Goal: Information Seeking & Learning: Check status

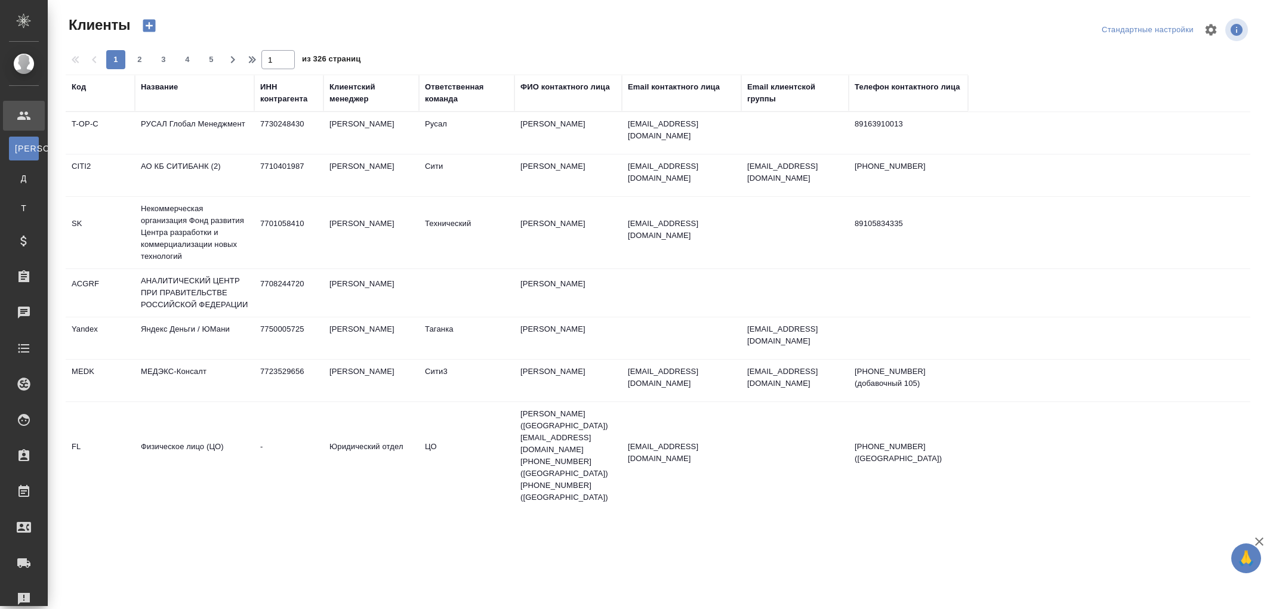
select select "RU"
click at [444, 103] on div "Ответственная команда" at bounding box center [467, 93] width 84 height 24
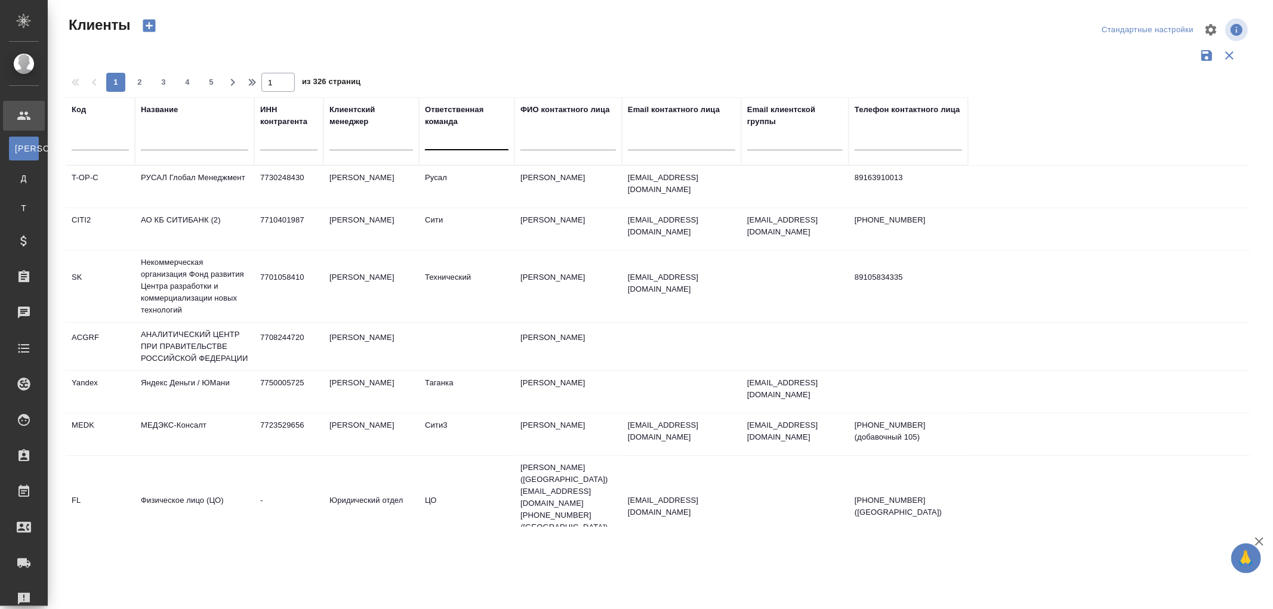
click at [454, 144] on div at bounding box center [467, 138] width 84 height 17
type input "vip"
click at [460, 197] on div "VIP клиенты" at bounding box center [514, 197] width 179 height 21
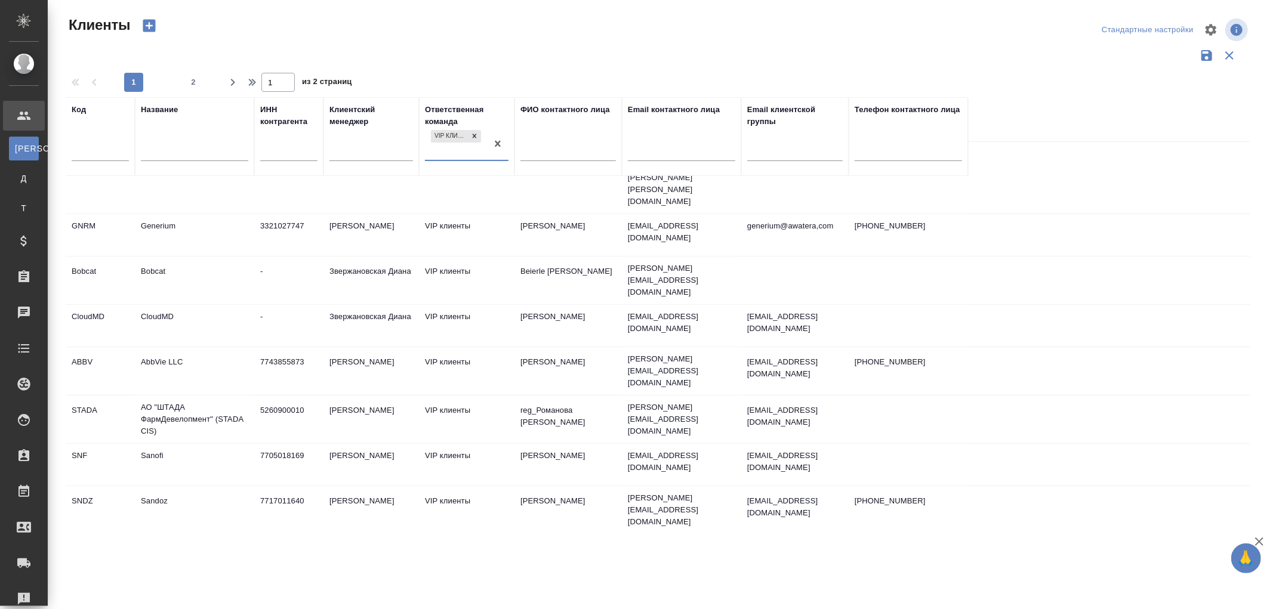
scroll to position [252, 0]
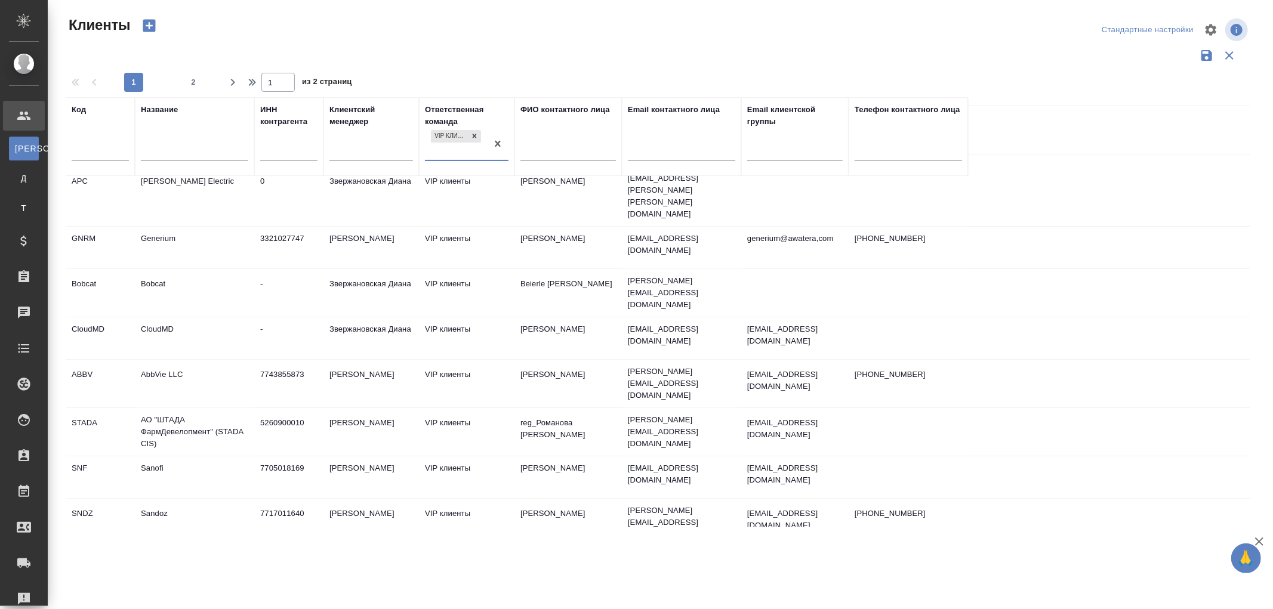
click at [364, 502] on td "Кабаргина Анна" at bounding box center [370, 523] width 95 height 42
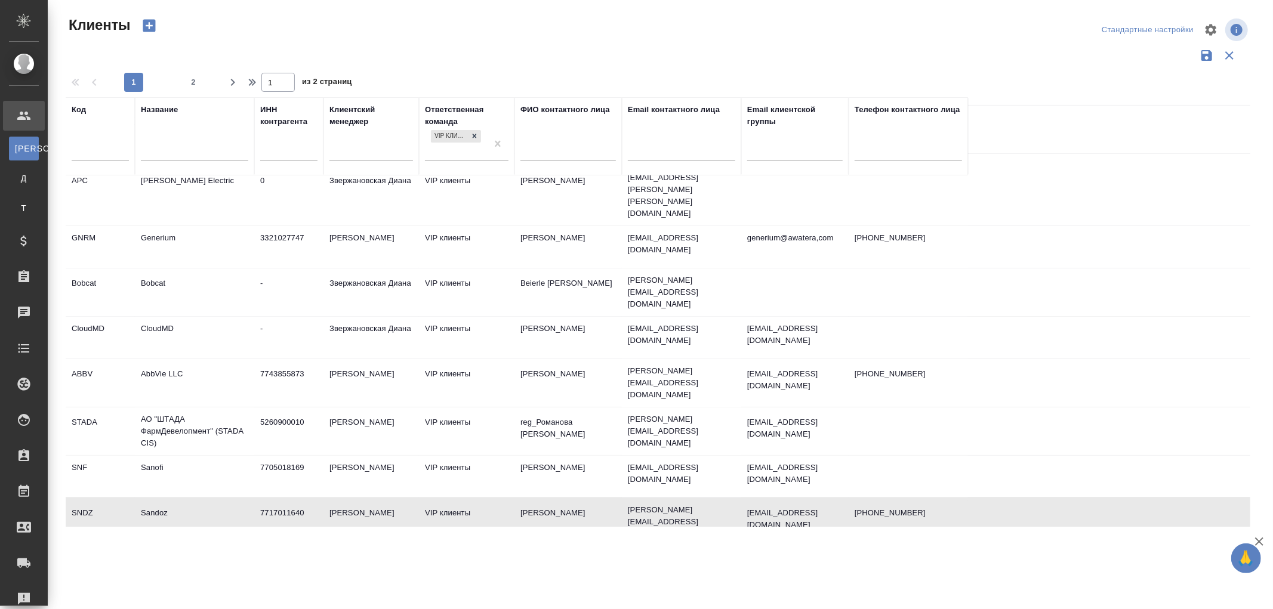
click at [364, 501] on td "Кабаргина Анна" at bounding box center [370, 522] width 95 height 42
click at [189, 547] on td "Новартис Фарма" at bounding box center [194, 568] width 119 height 42
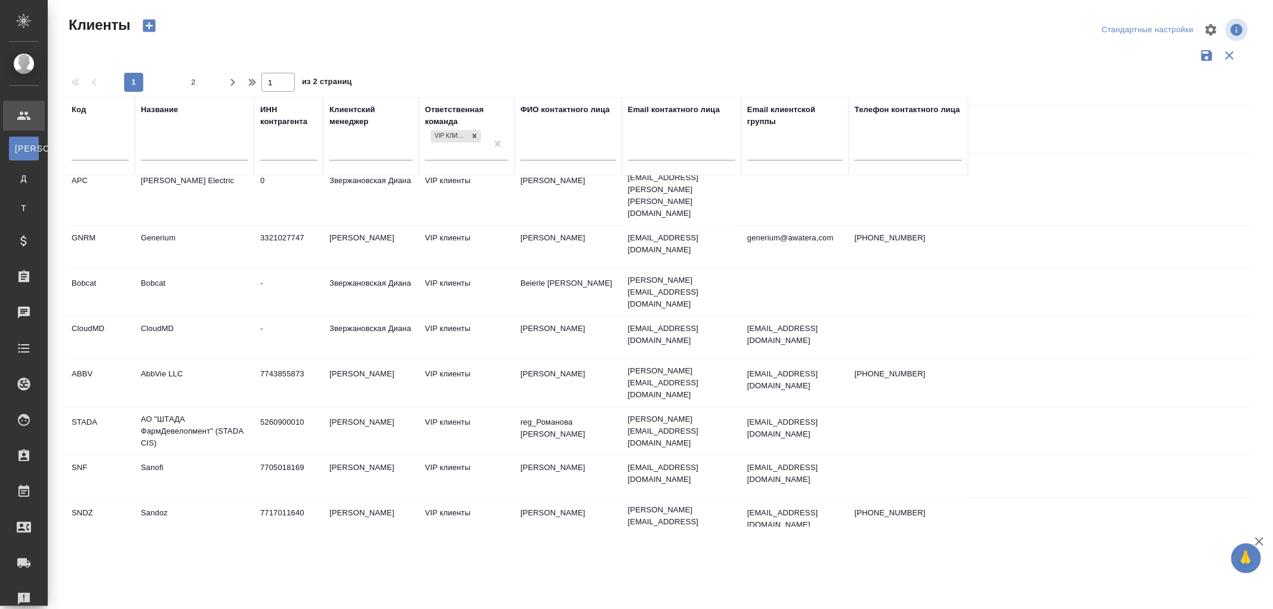
click at [189, 547] on td "Новартис Фарма" at bounding box center [194, 568] width 119 height 42
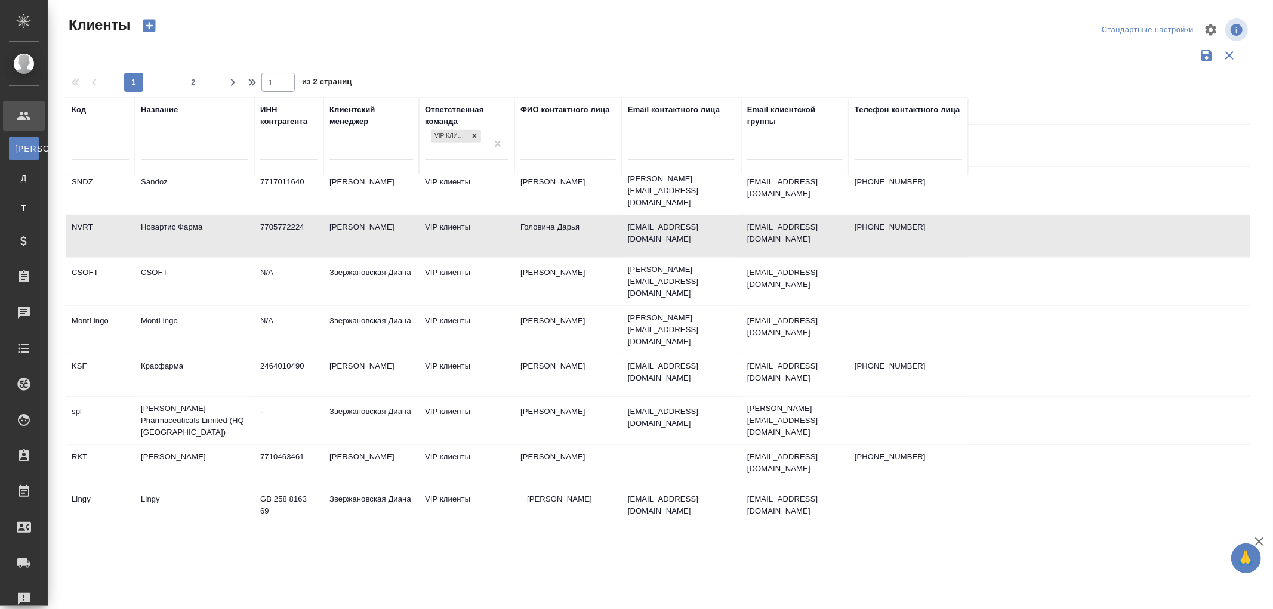
scroll to position [517, 0]
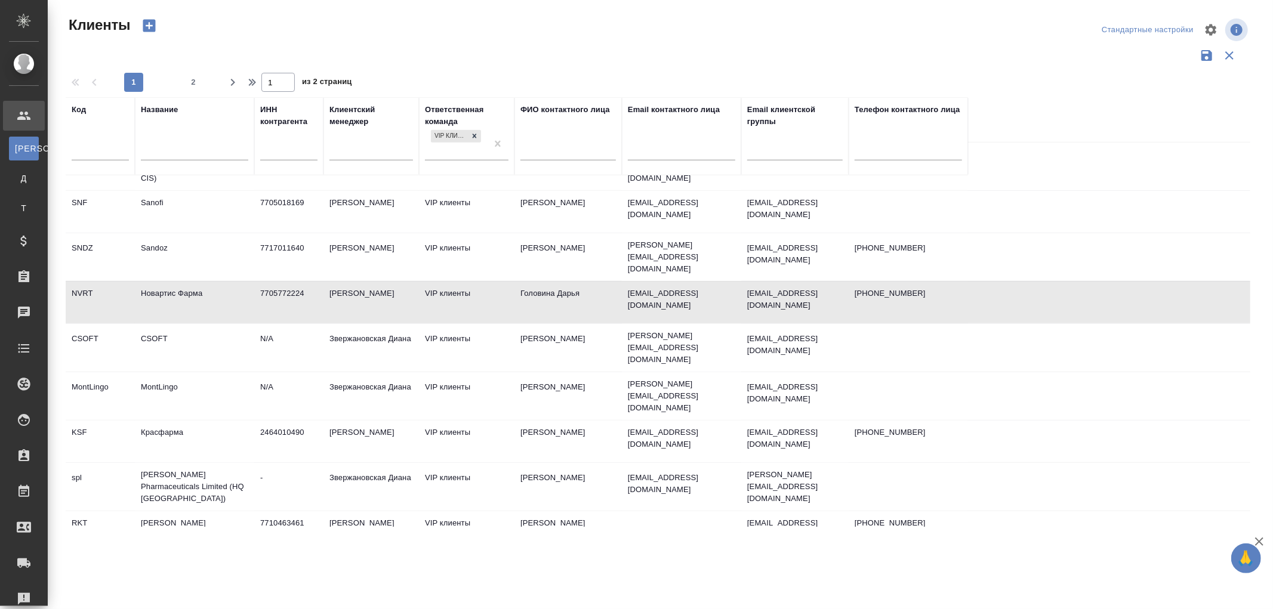
click at [378, 512] on td "Сайдашева Диляра" at bounding box center [370, 533] width 95 height 42
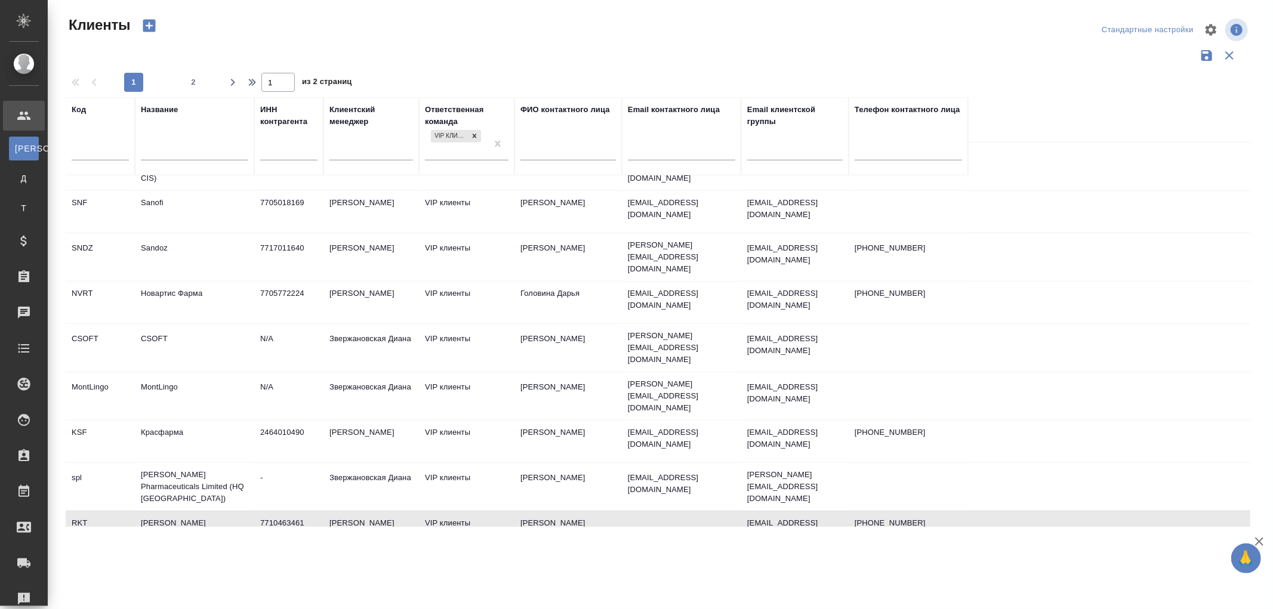
click at [378, 512] on td "Сайдашева Диляра" at bounding box center [370, 533] width 95 height 42
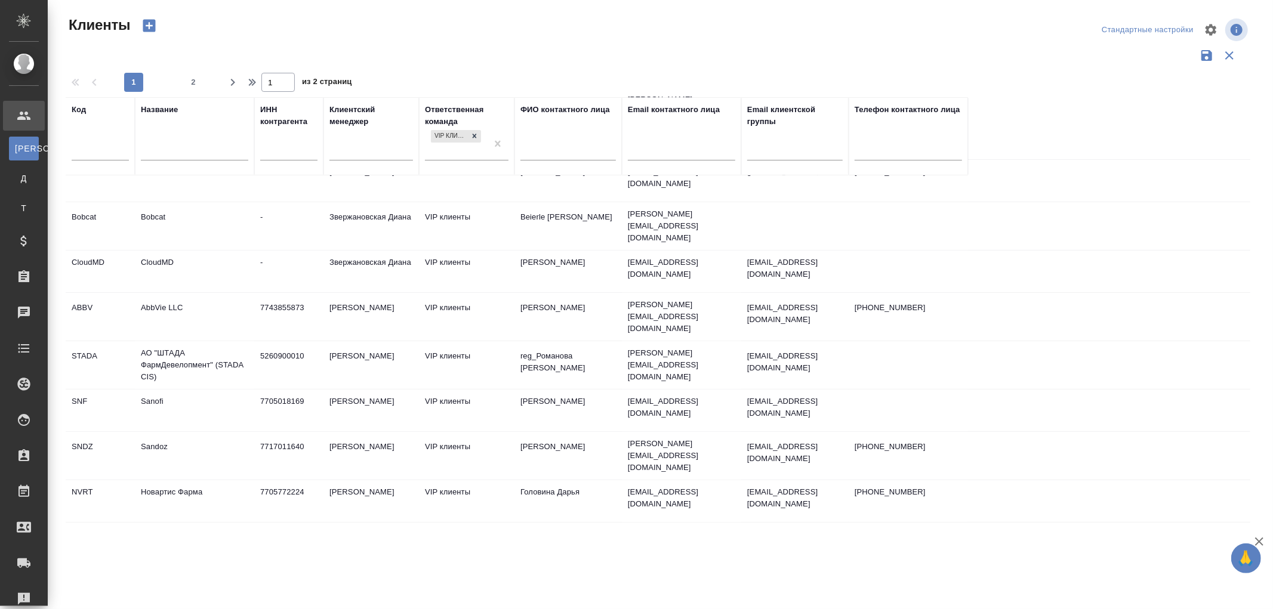
scroll to position [0, 0]
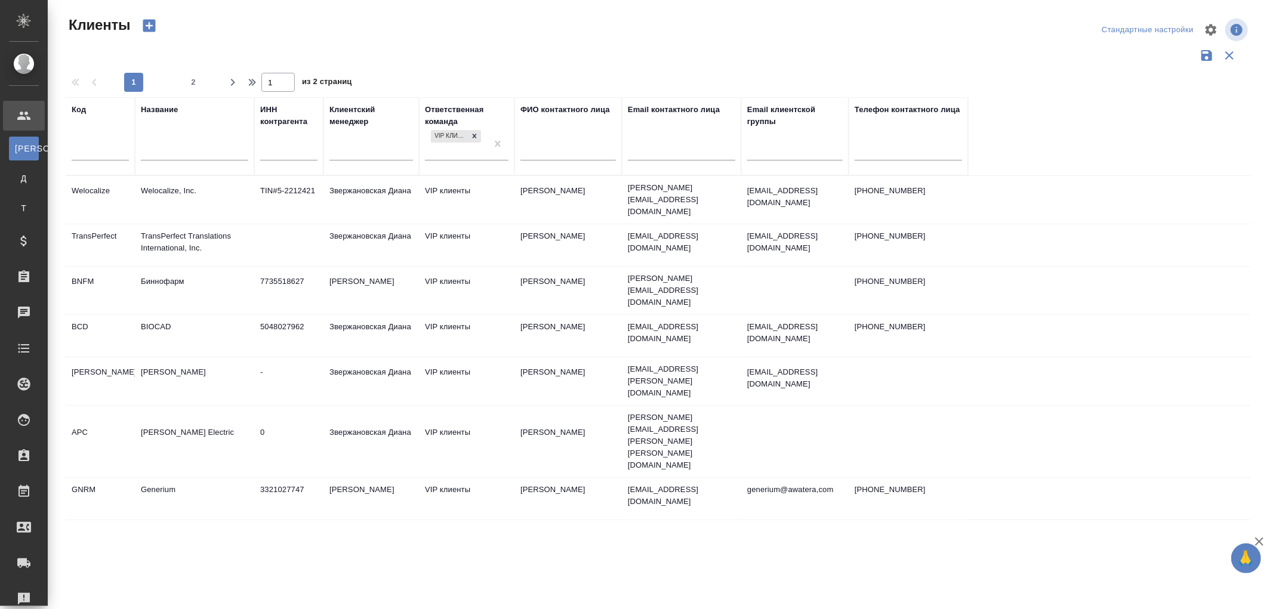
click at [374, 315] on td "Звержановская Диана" at bounding box center [370, 336] width 95 height 42
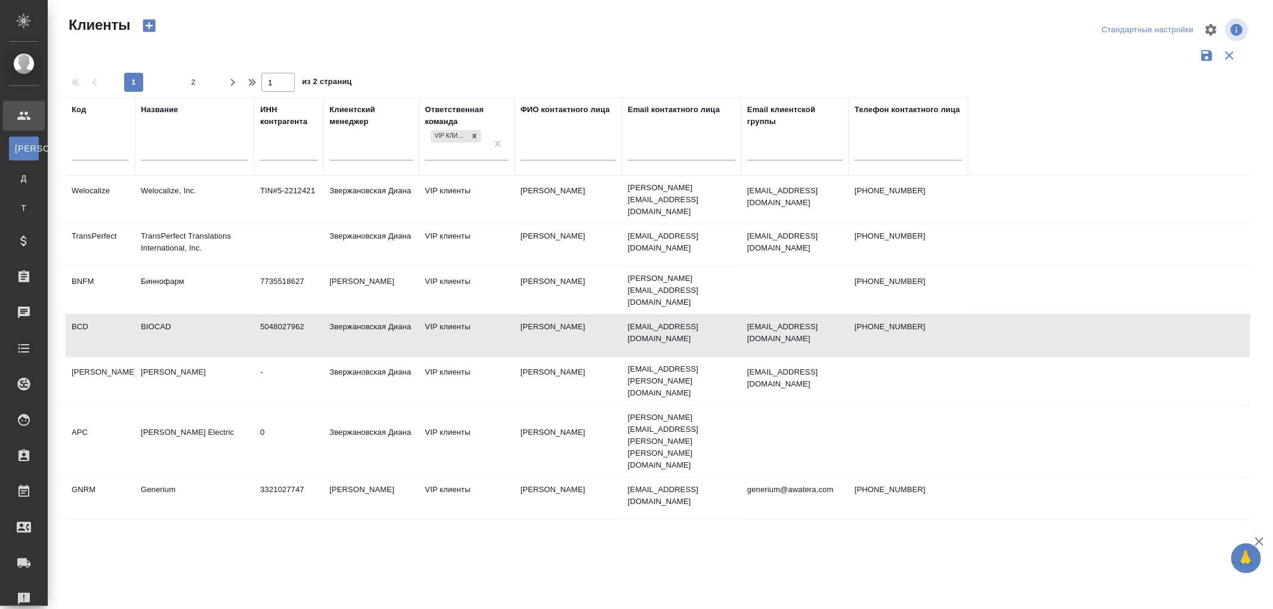
click at [374, 315] on td "Звержановская Диана" at bounding box center [370, 336] width 95 height 42
click at [378, 315] on td "Звержановская Диана" at bounding box center [370, 336] width 95 height 42
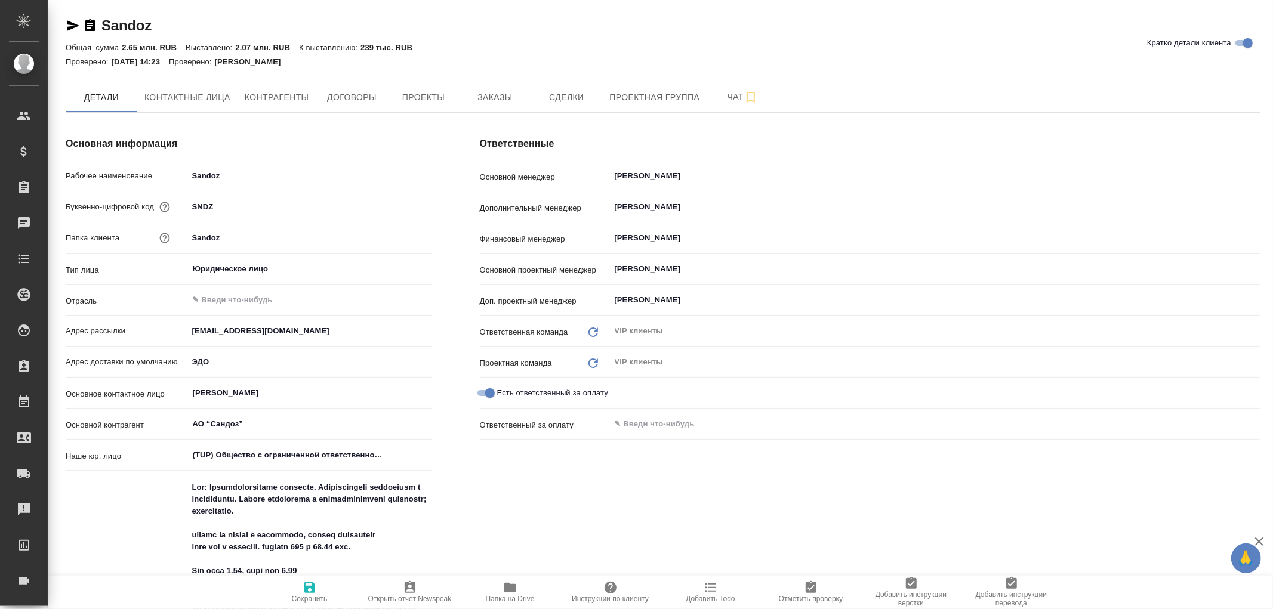
type textarea "x"
click at [358, 103] on span "Договоры" at bounding box center [351, 97] width 57 height 15
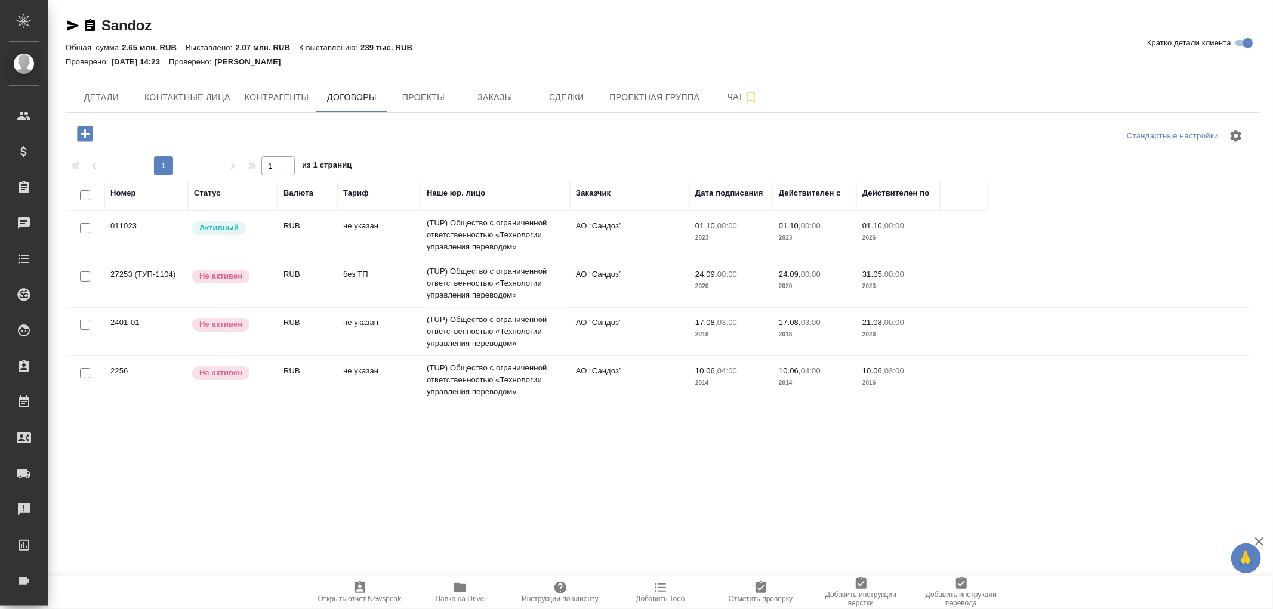
click at [510, 229] on td "(TUP) Общество с ограниченной ответственностью «Технологии управления переводом»" at bounding box center [495, 235] width 149 height 48
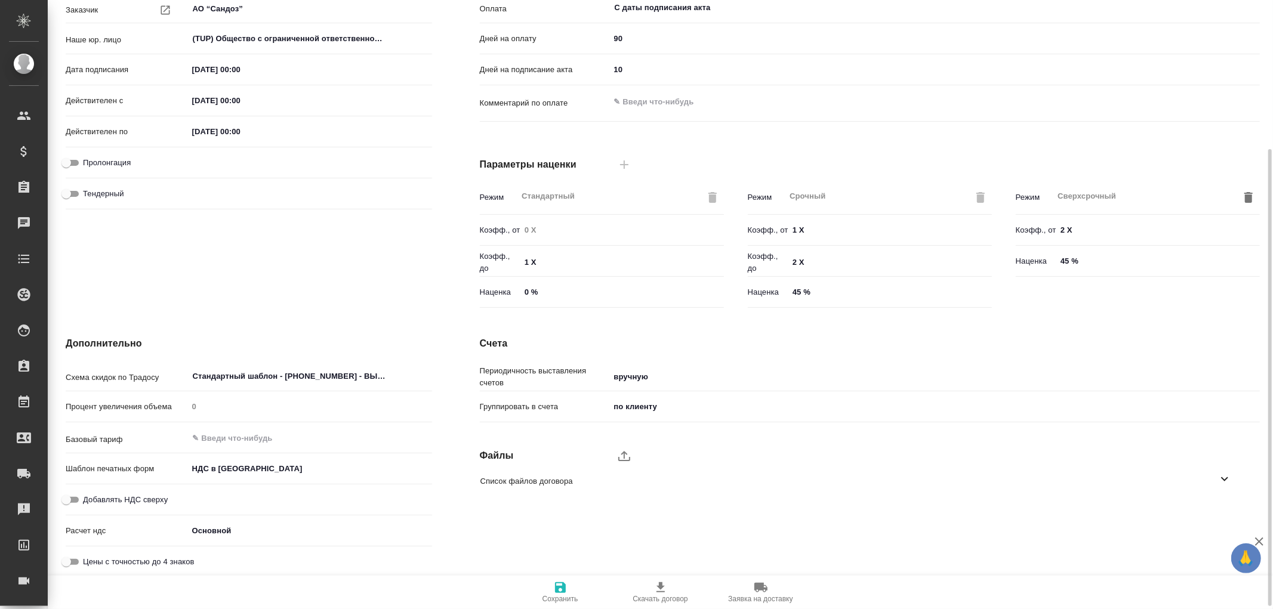
scroll to position [202, 0]
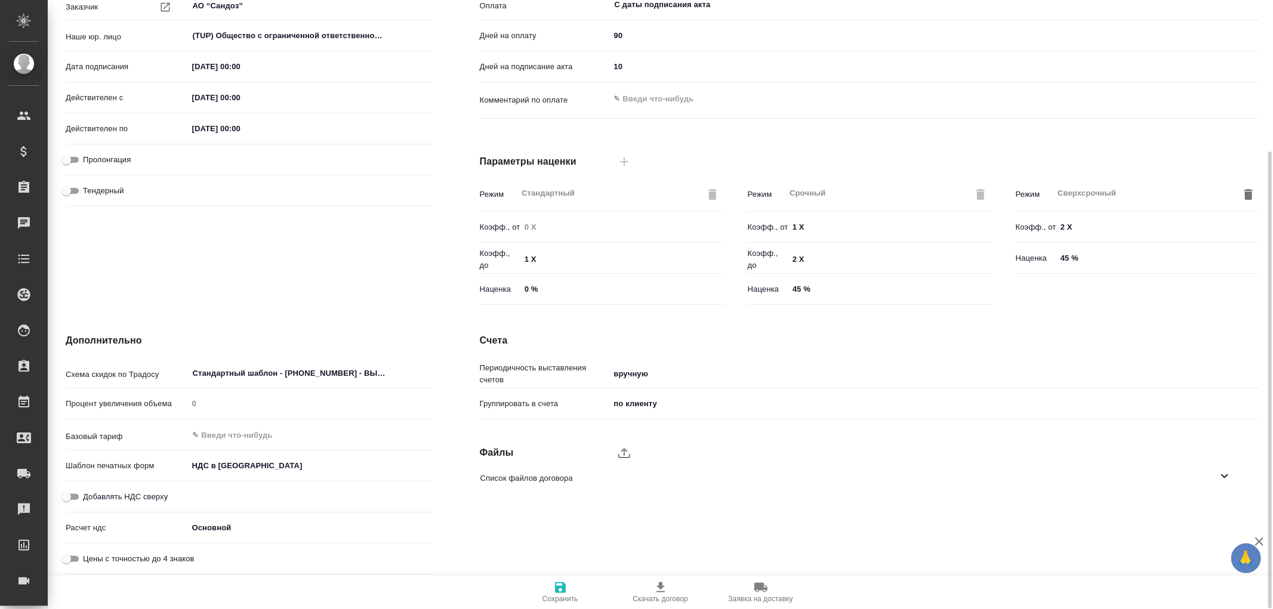
click at [1231, 477] on icon at bounding box center [1225, 476] width 14 height 14
click at [599, 512] on span "Договор__011023_от_01.10.23.pdf" at bounding box center [851, 510] width 742 height 12
click at [1209, 509] on icon "button" at bounding box center [1210, 511] width 12 height 10
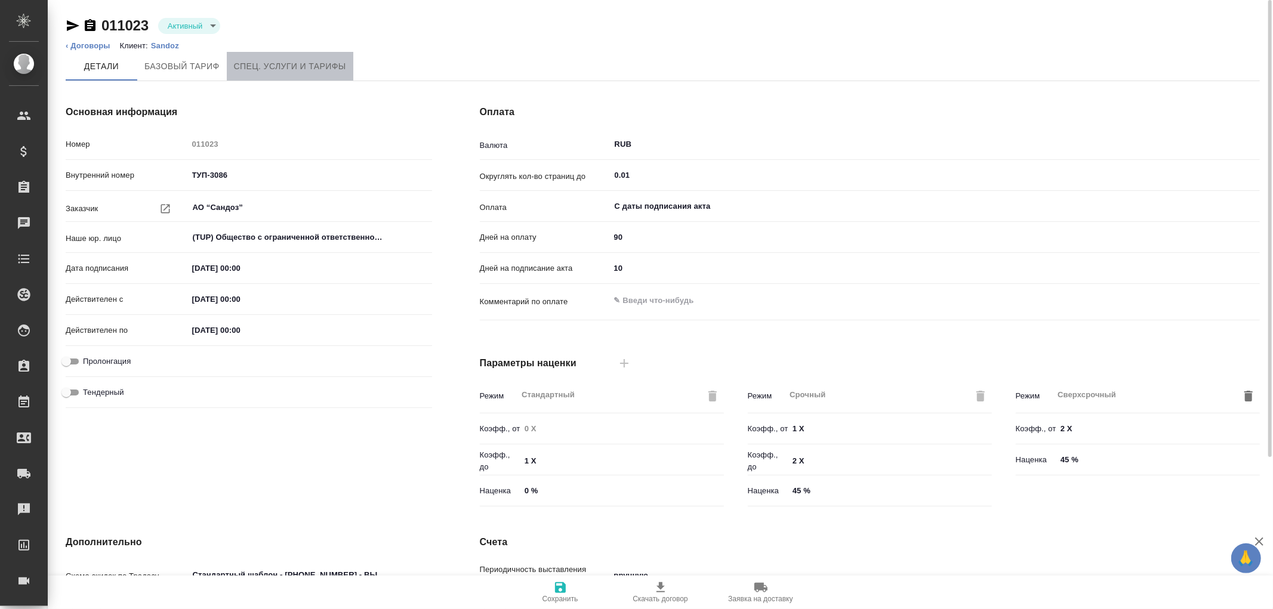
click at [271, 69] on span "Спец. услуги и тарифы" at bounding box center [290, 66] width 112 height 15
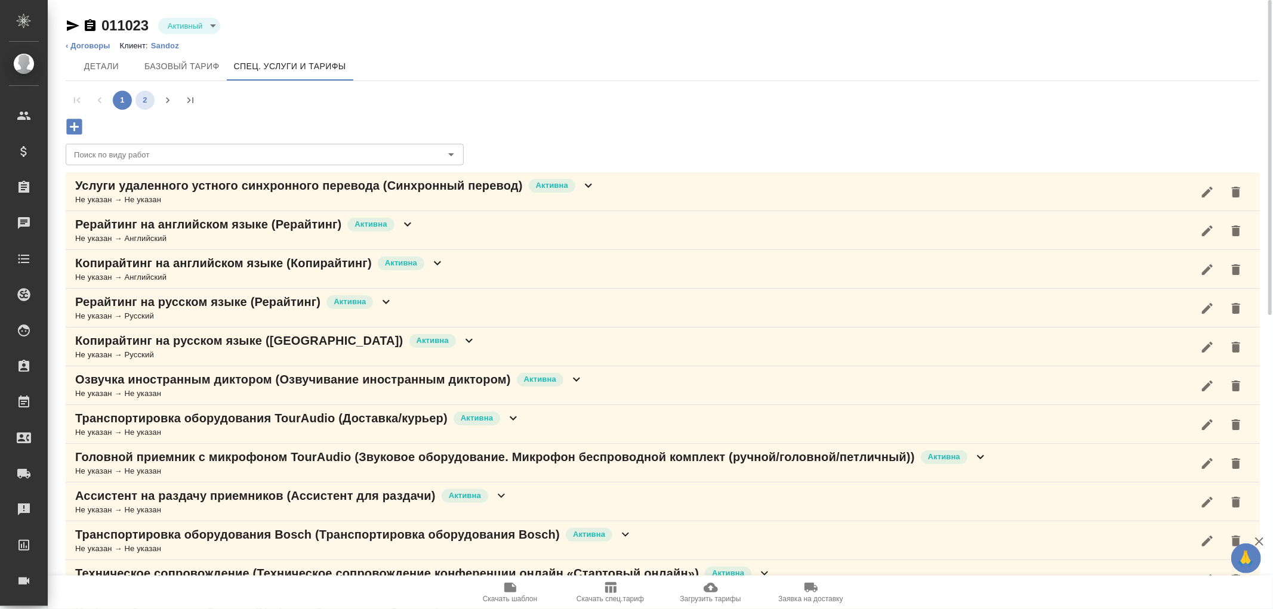
click at [146, 98] on button "2" at bounding box center [144, 100] width 19 height 19
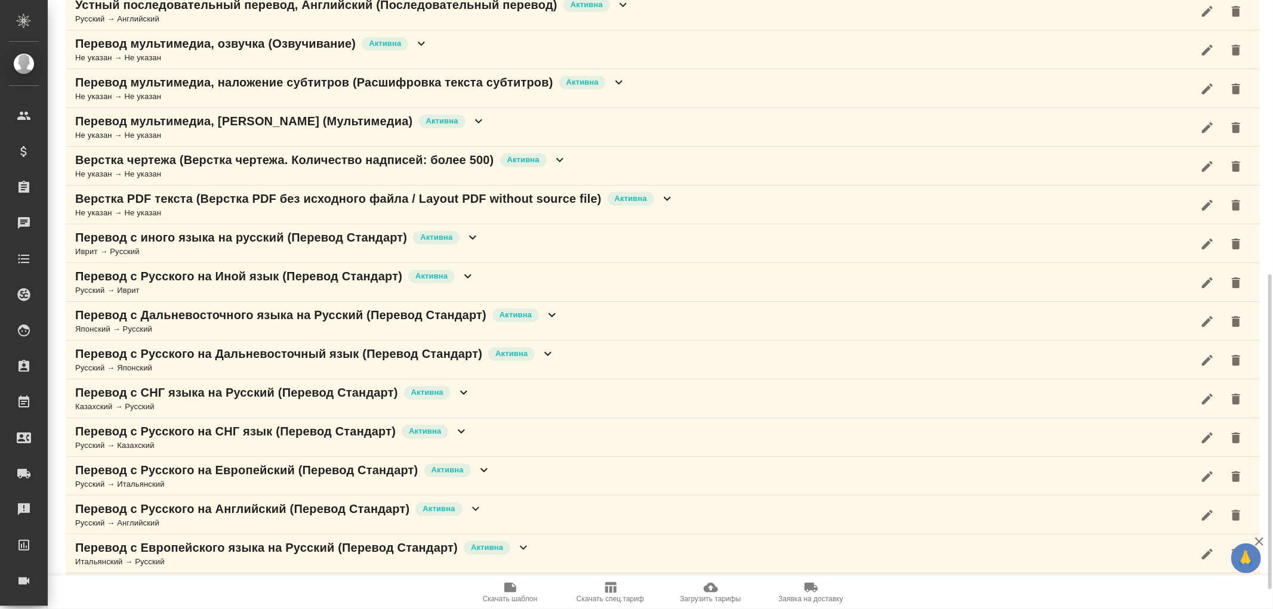
scroll to position [567, 0]
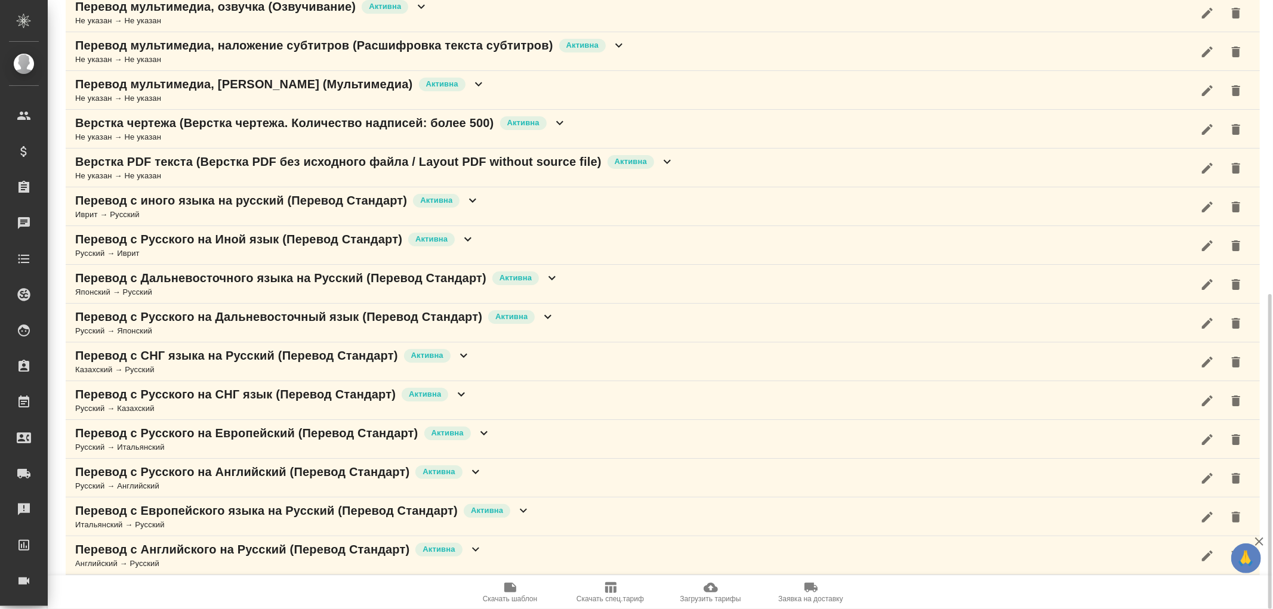
click at [474, 546] on icon at bounding box center [476, 550] width 14 height 14
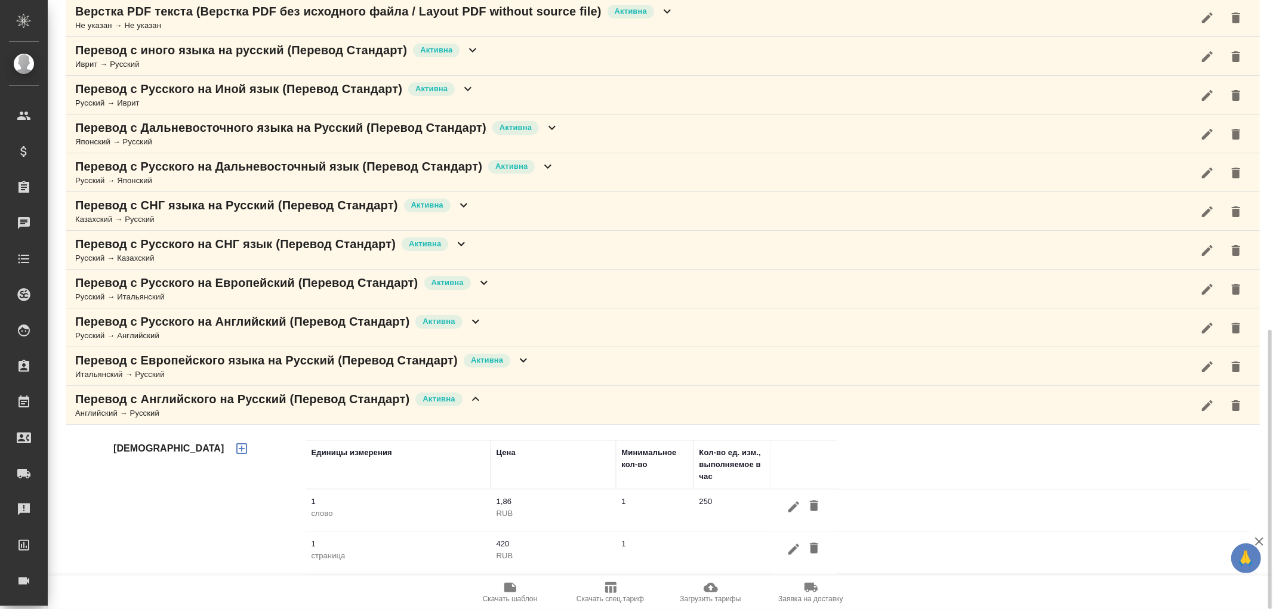
scroll to position [386, 0]
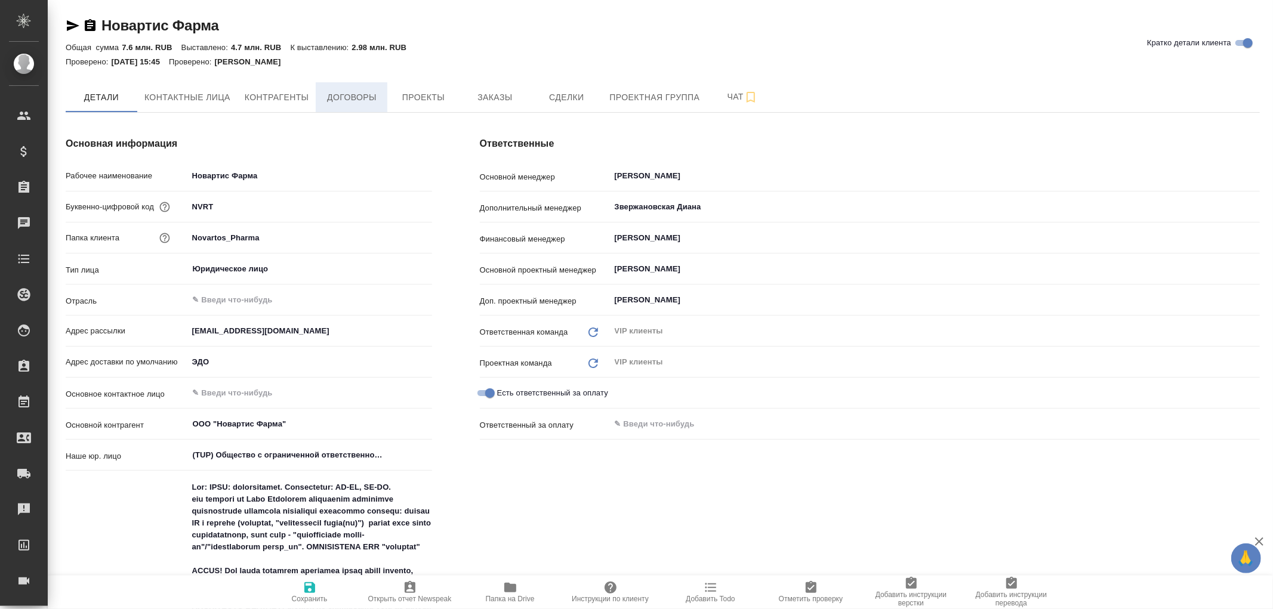
click at [359, 101] on span "Договоры" at bounding box center [351, 97] width 57 height 15
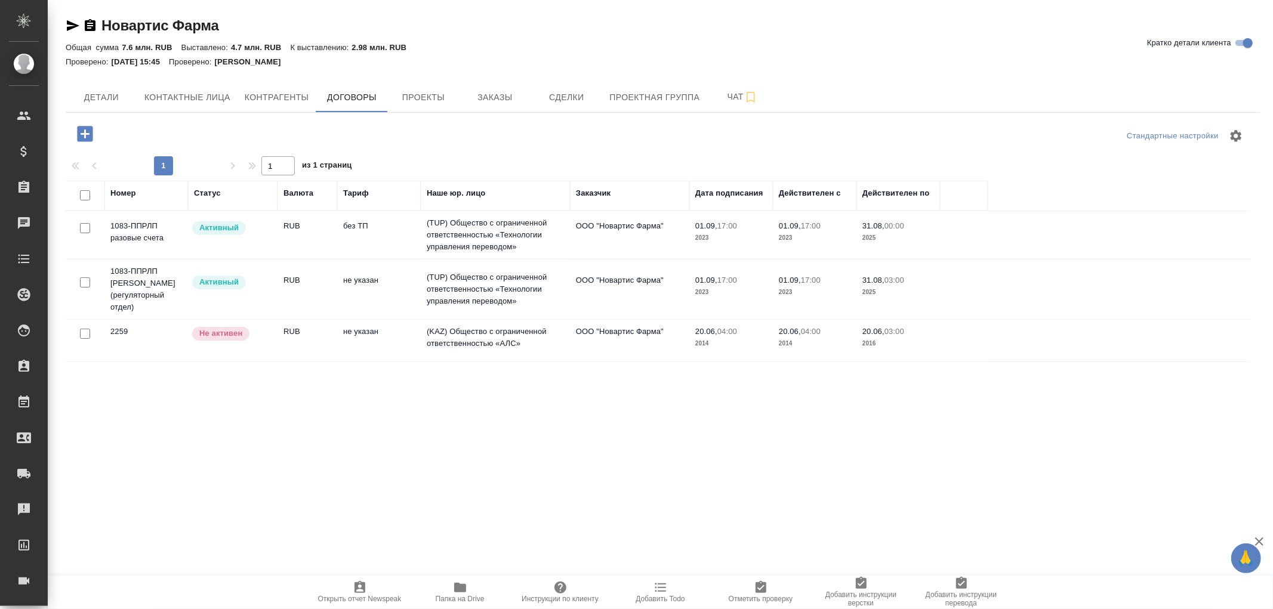
click at [494, 281] on td "(TUP) Общество с ограниченной ответственностью «Технологии управления переводом»" at bounding box center [495, 290] width 149 height 48
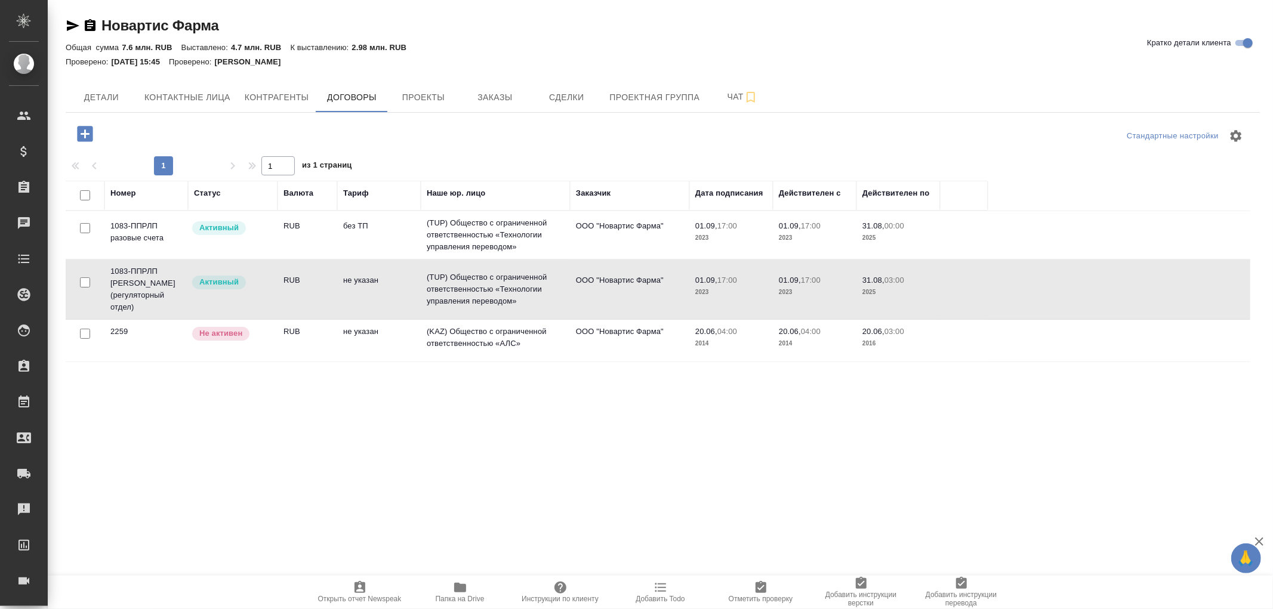
click at [494, 281] on td "(TUP) Общество с ограниченной ответственностью «Технологии управления переводом»" at bounding box center [495, 290] width 149 height 48
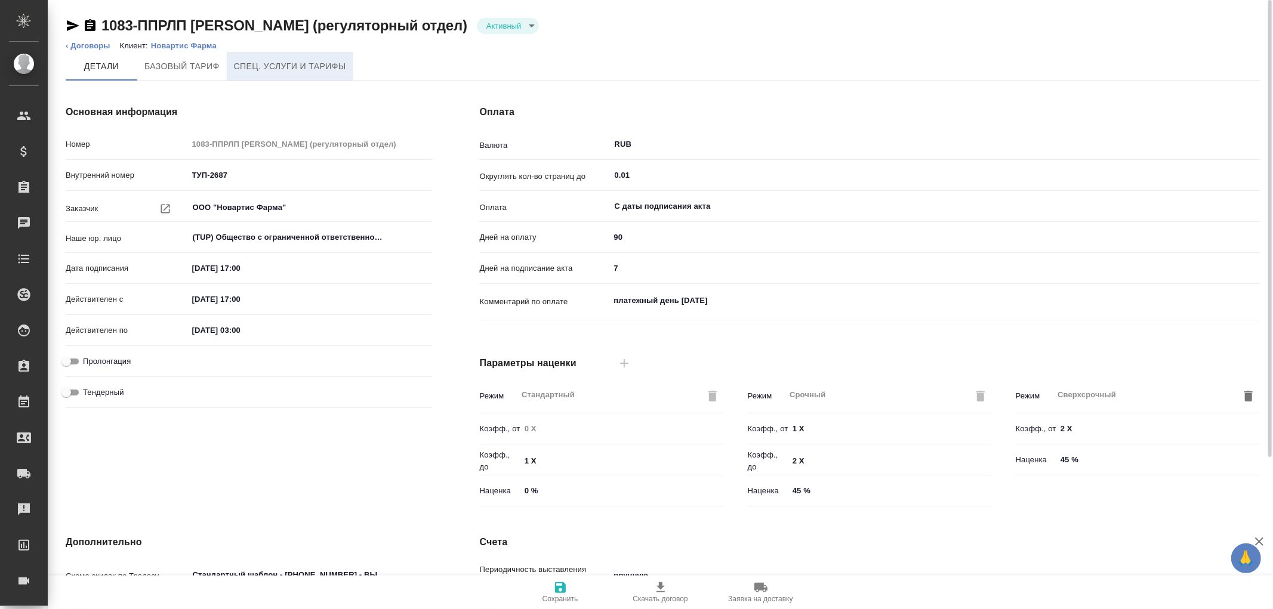
click at [293, 67] on span "Спец. услуги и тарифы" at bounding box center [290, 66] width 112 height 15
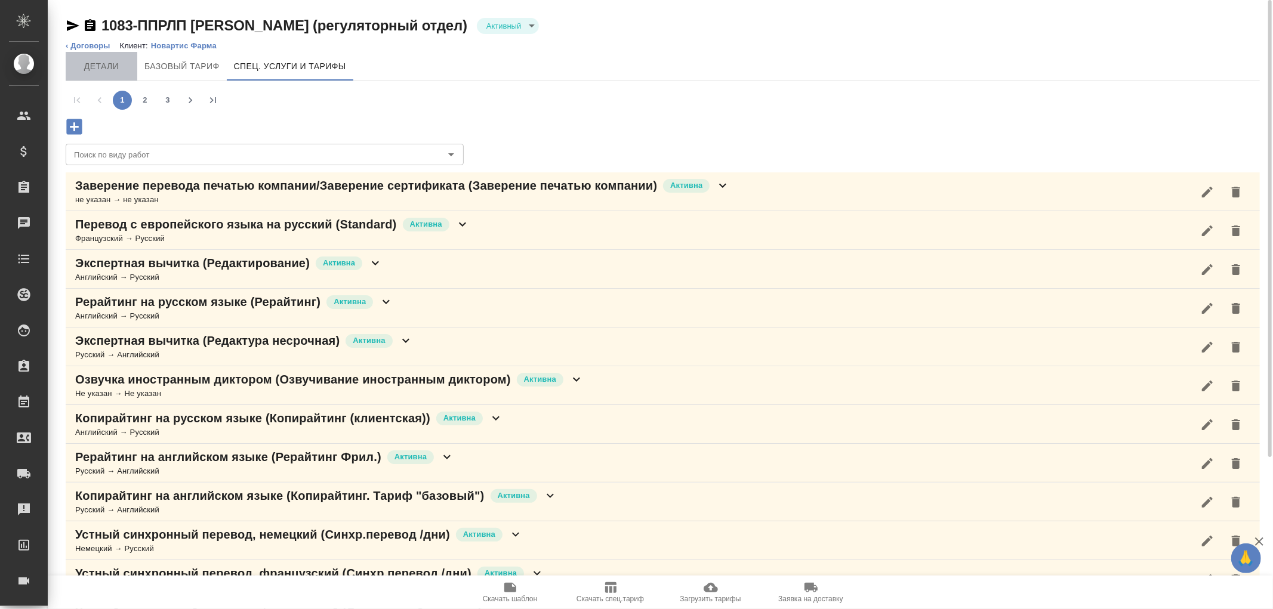
click at [94, 61] on span "Детали" at bounding box center [101, 66] width 57 height 15
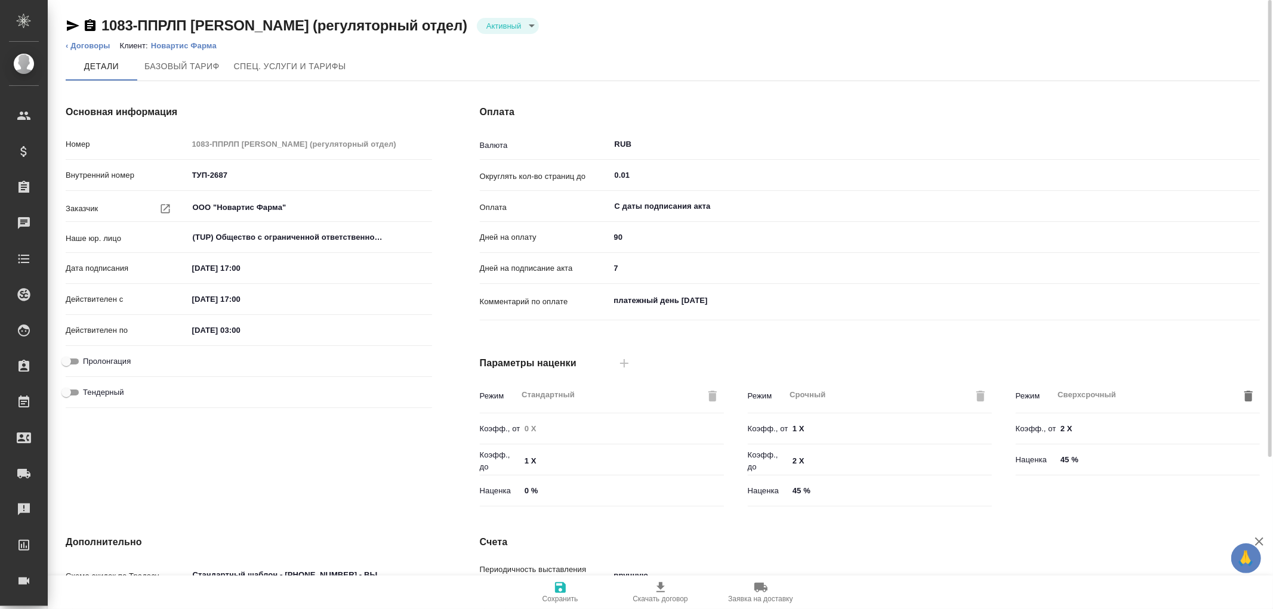
scroll to position [202, 0]
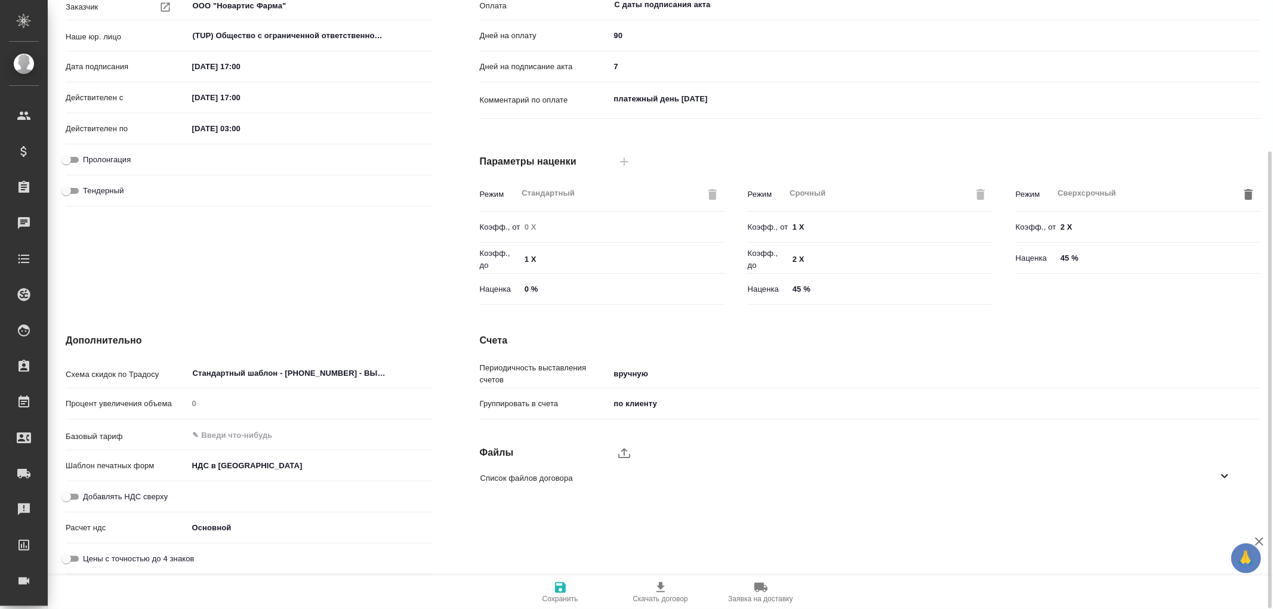
click at [1225, 476] on icon at bounding box center [1224, 476] width 7 height 4
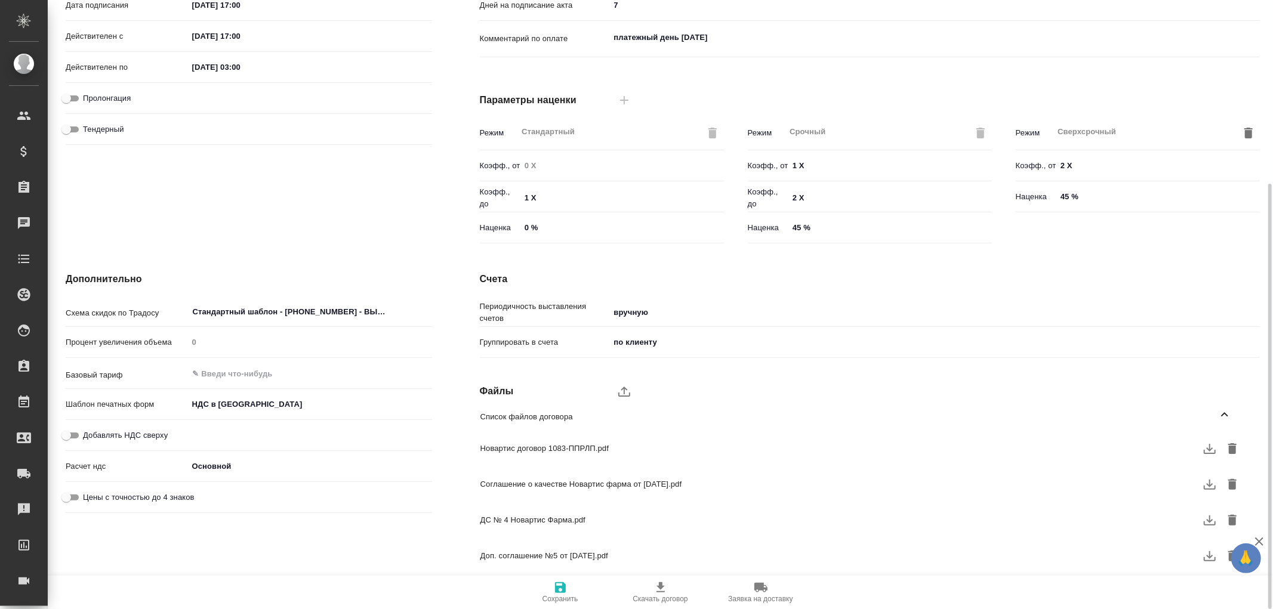
click at [1207, 553] on icon "button" at bounding box center [1210, 556] width 14 height 14
click at [1210, 519] on icon "button" at bounding box center [1210, 520] width 14 height 14
click at [1210, 448] on icon "button" at bounding box center [1210, 449] width 12 height 10
type textarea "x"
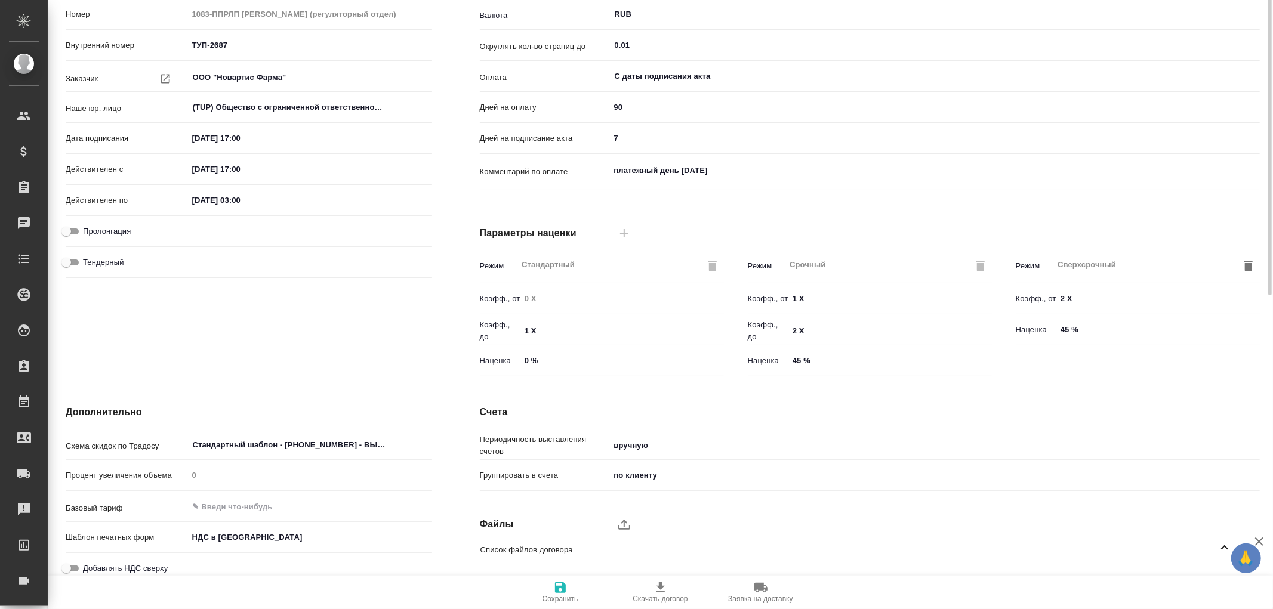
scroll to position [0, 0]
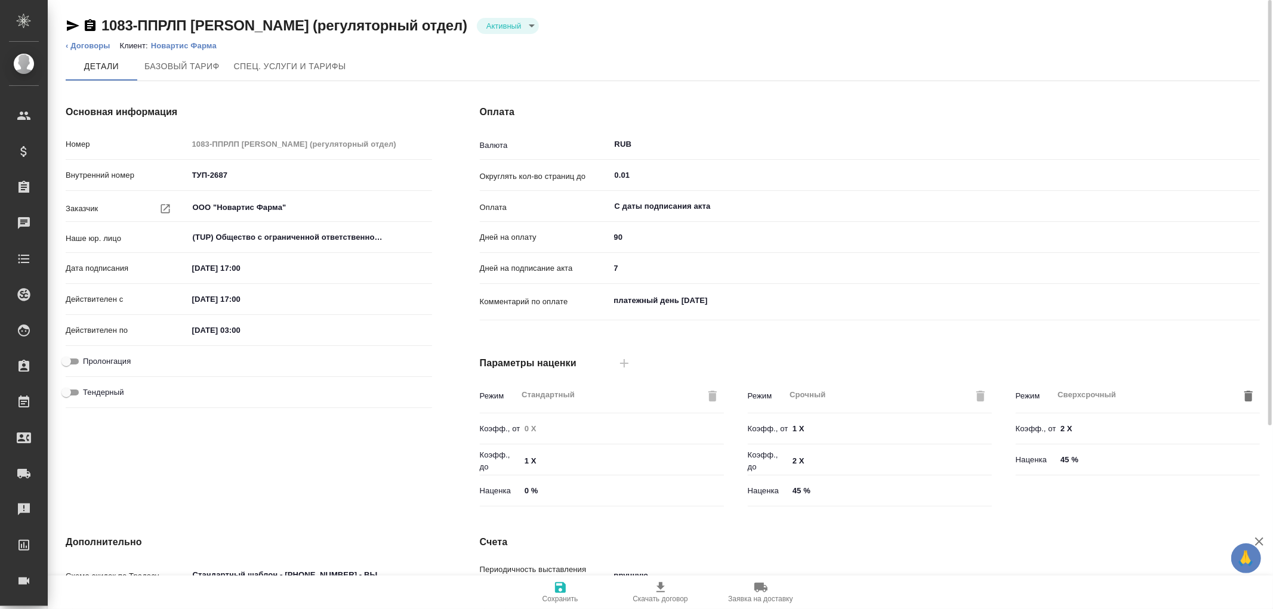
click at [194, 43] on p "Новартис Фарма" at bounding box center [188, 45] width 75 height 9
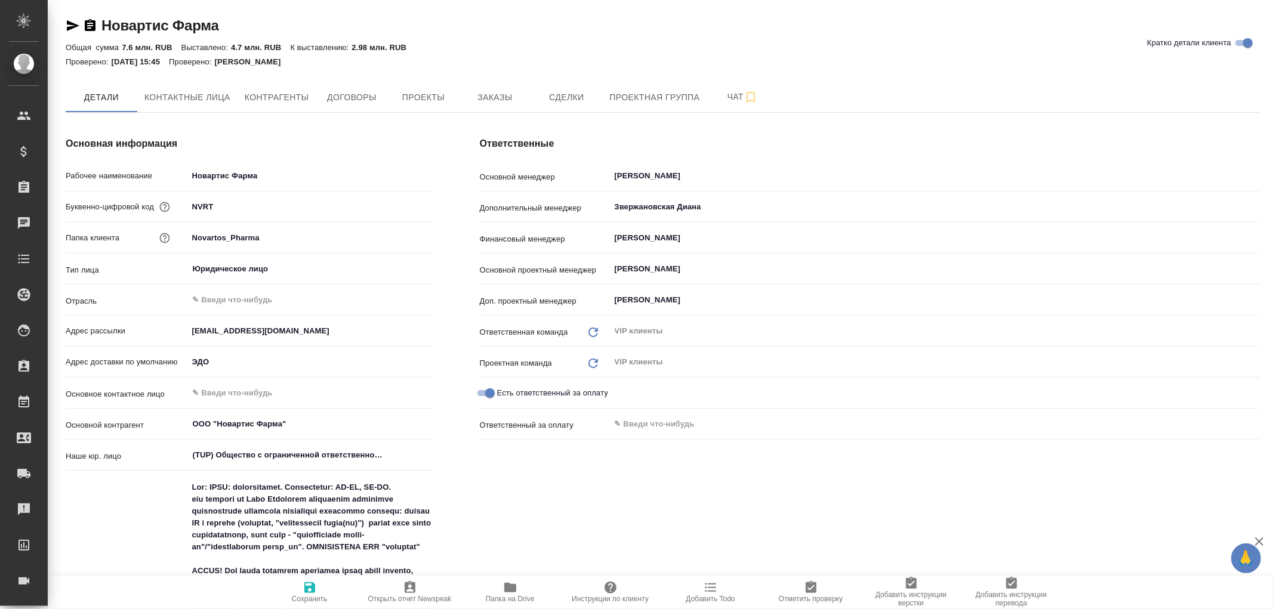
click at [518, 590] on span "Папка на Drive" at bounding box center [510, 592] width 86 height 23
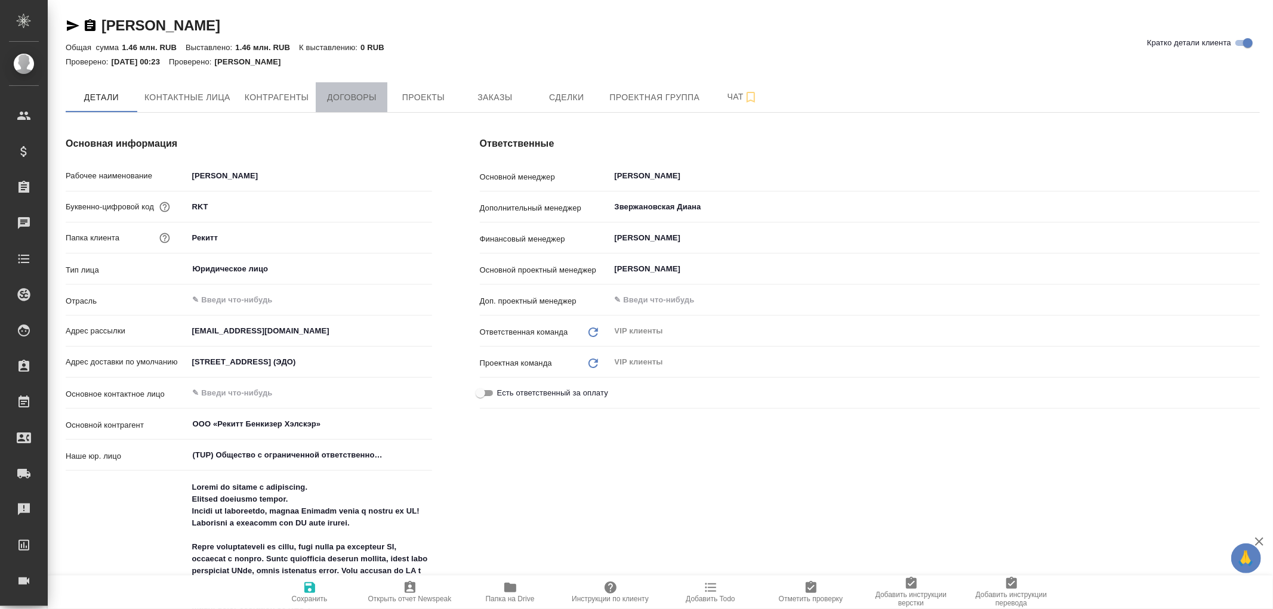
click at [349, 100] on span "Договоры" at bounding box center [351, 97] width 57 height 15
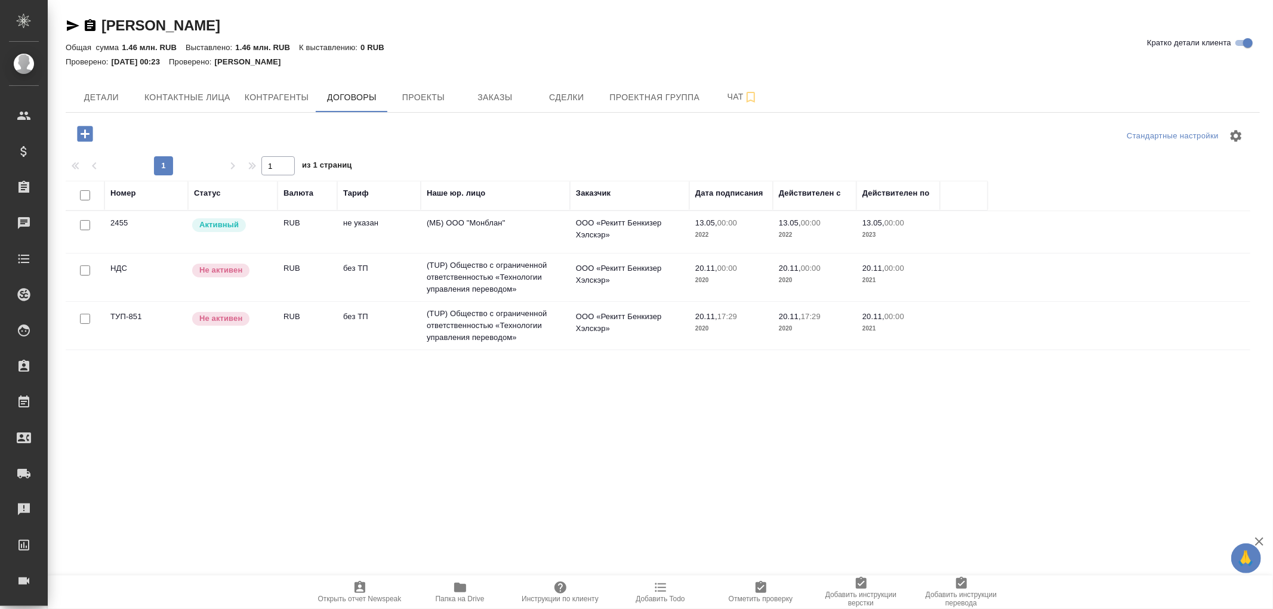
click at [503, 221] on td "(МБ) ООО "Монблан"" at bounding box center [495, 232] width 149 height 42
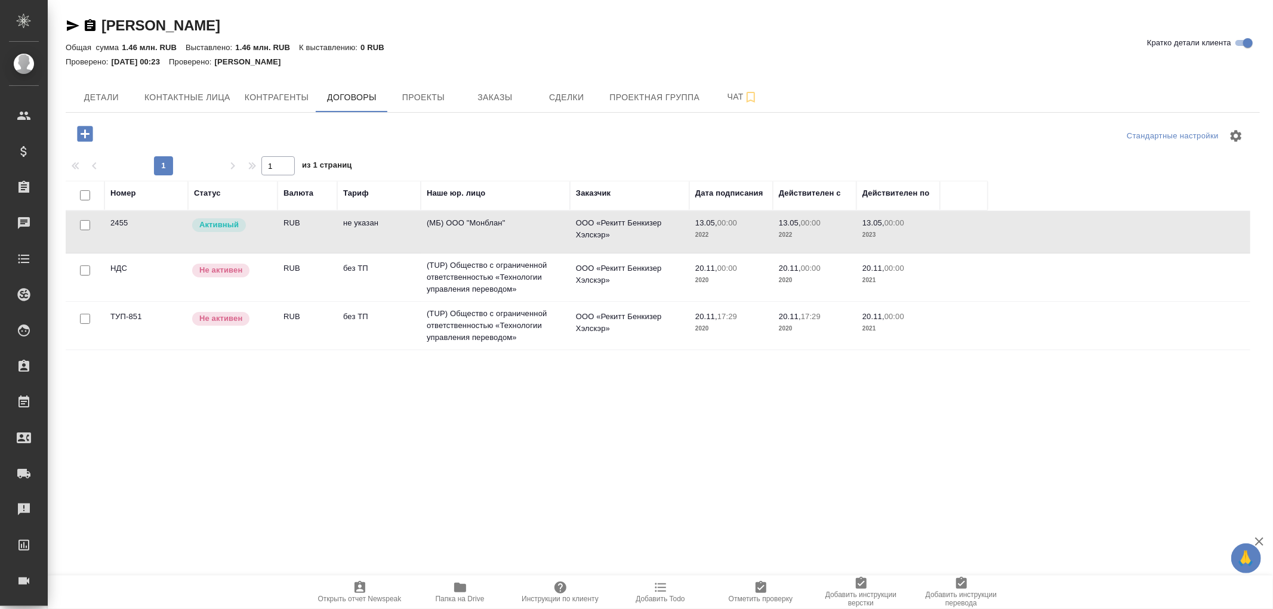
click at [503, 221] on td "(МБ) ООО "Монблан"" at bounding box center [495, 232] width 149 height 42
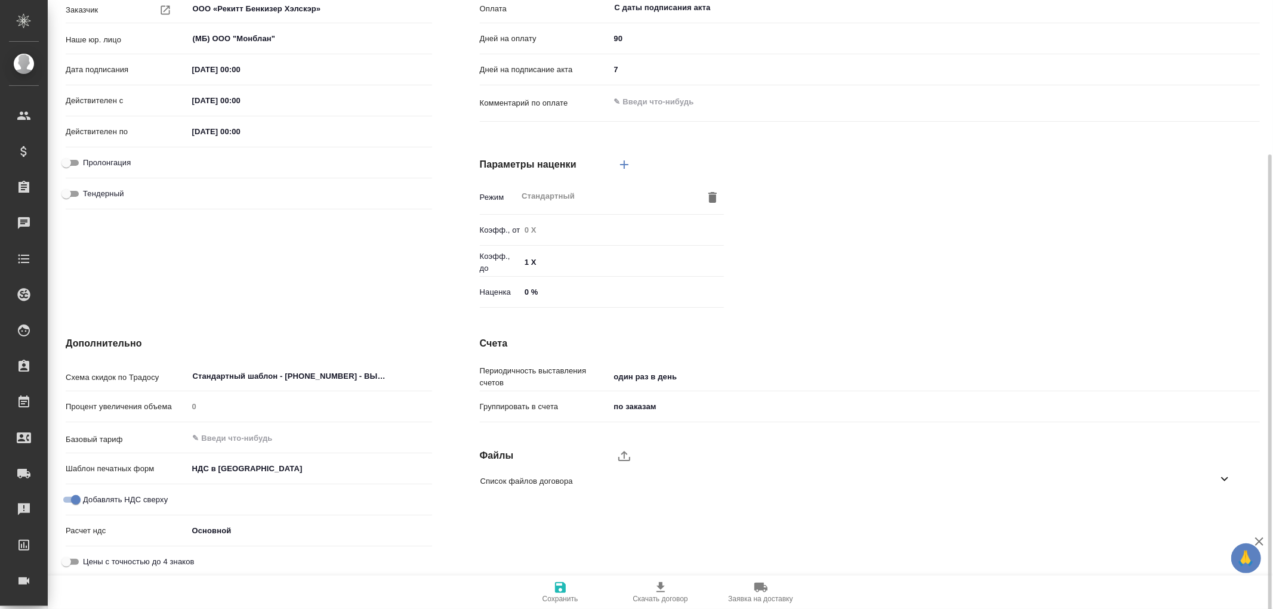
scroll to position [202, 0]
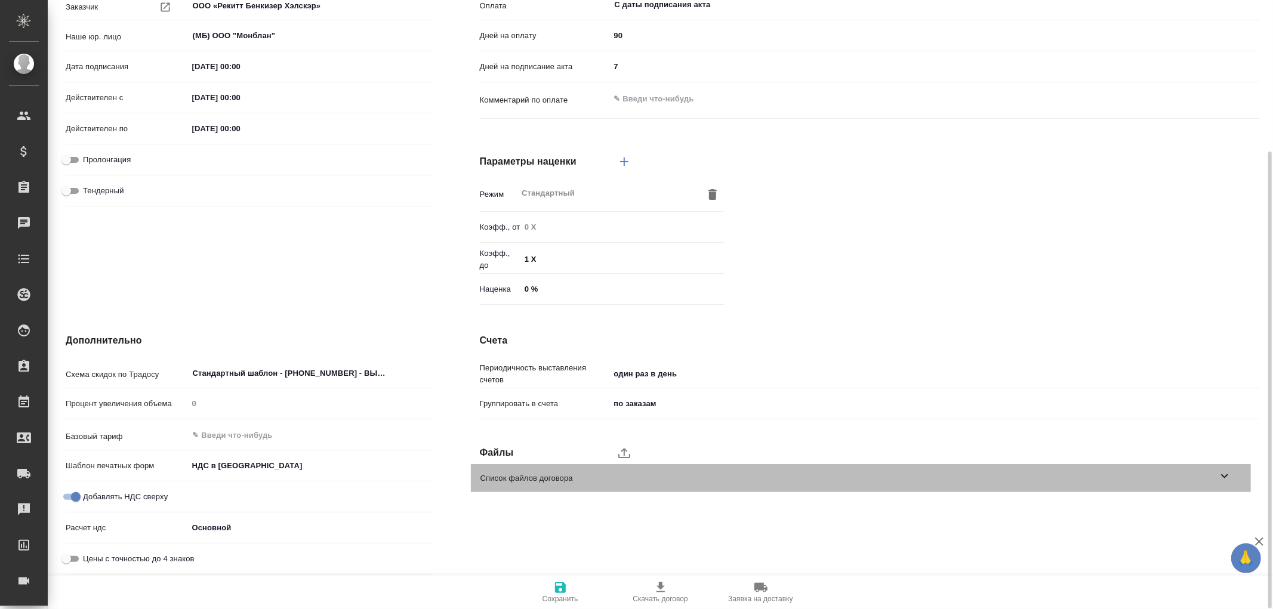
click at [1221, 472] on icon at bounding box center [1225, 476] width 14 height 14
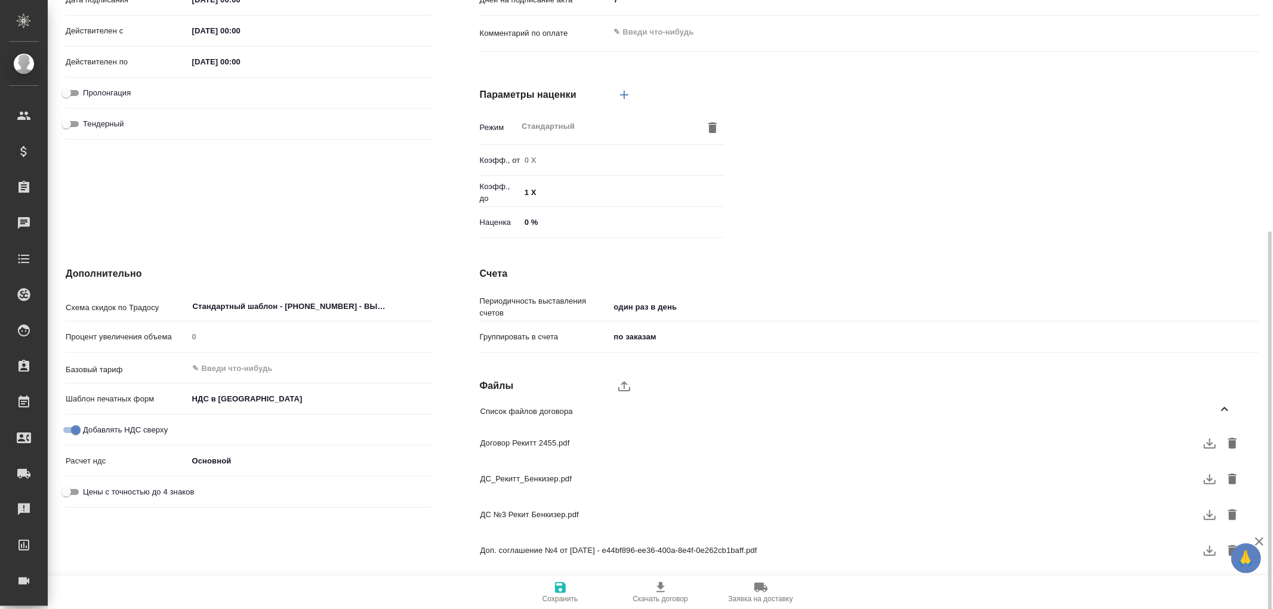
scroll to position [299, 0]
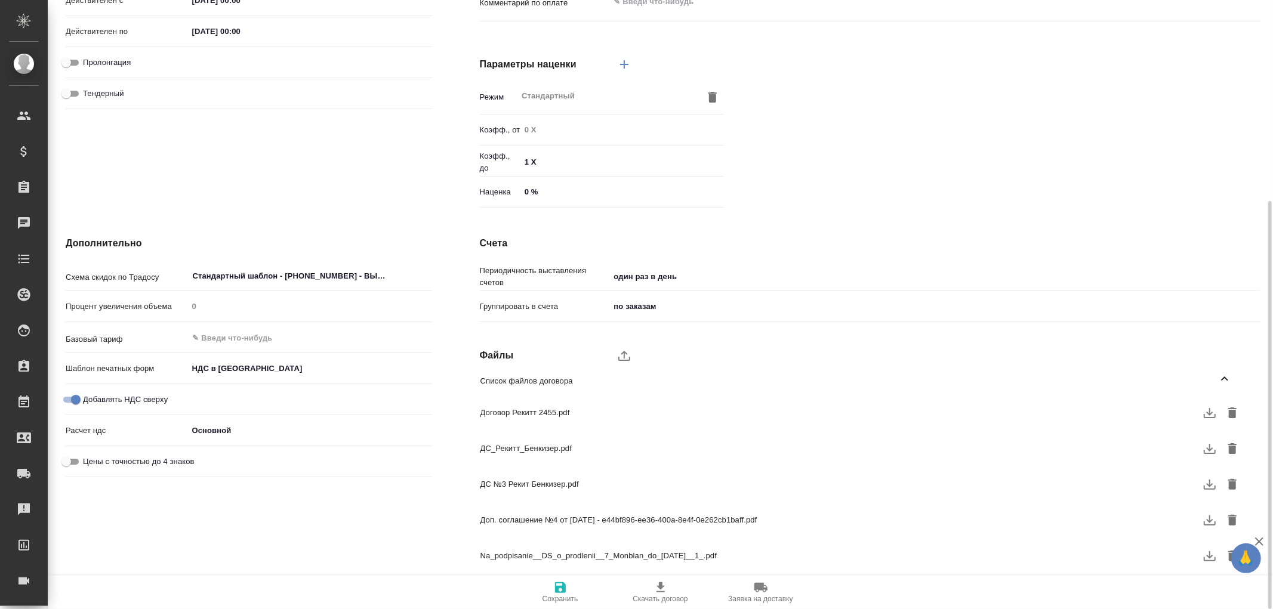
click at [1207, 411] on icon "button" at bounding box center [1210, 413] width 14 height 14
click at [1207, 449] on icon "button" at bounding box center [1210, 449] width 14 height 14
click at [1215, 486] on icon "button" at bounding box center [1210, 485] width 12 height 10
click at [1215, 522] on icon "button" at bounding box center [1210, 521] width 12 height 10
click at [1210, 553] on icon "button" at bounding box center [1210, 556] width 12 height 10
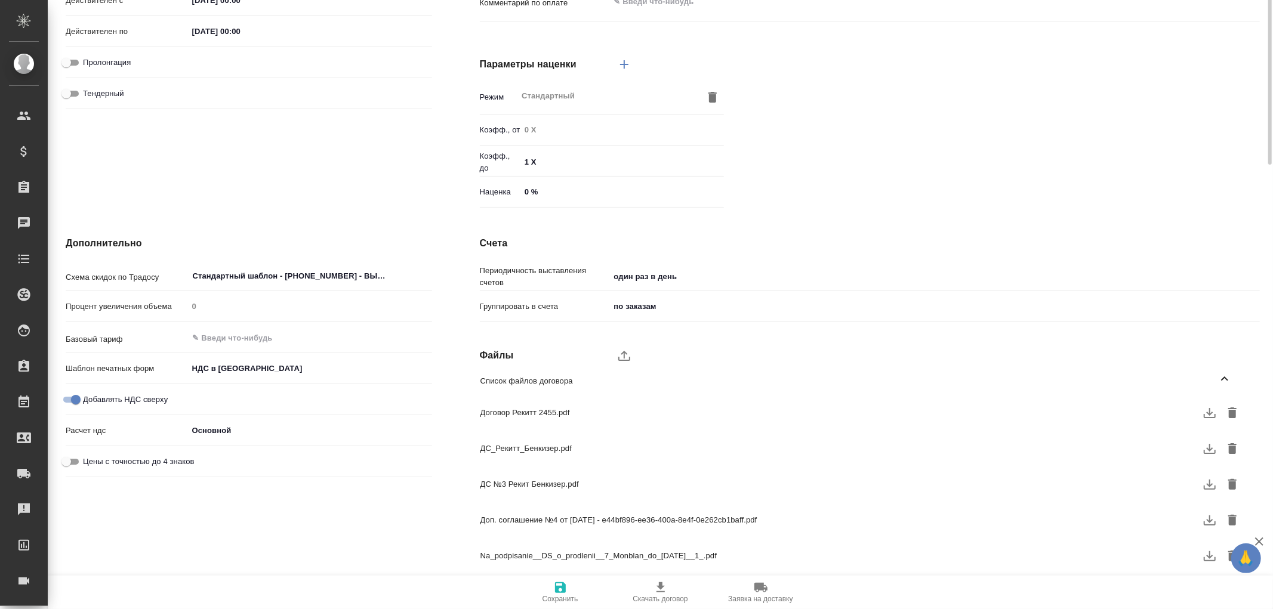
scroll to position [0, 0]
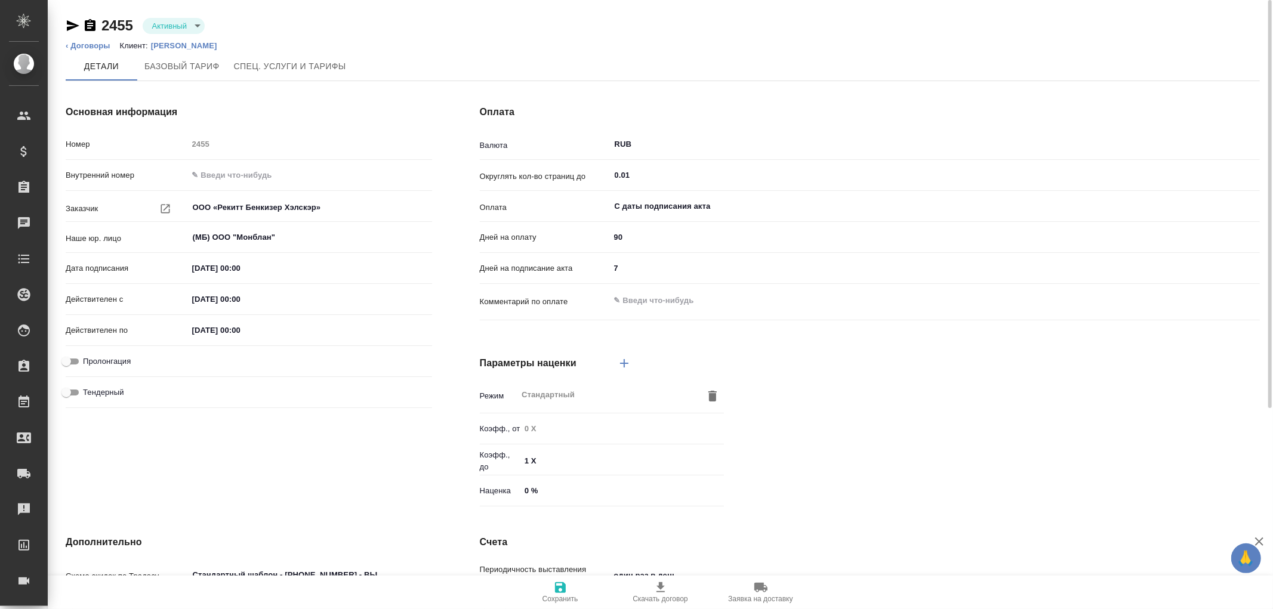
click at [224, 42] on p "Рекитт Бенкизер Хэлскэр" at bounding box center [188, 45] width 75 height 9
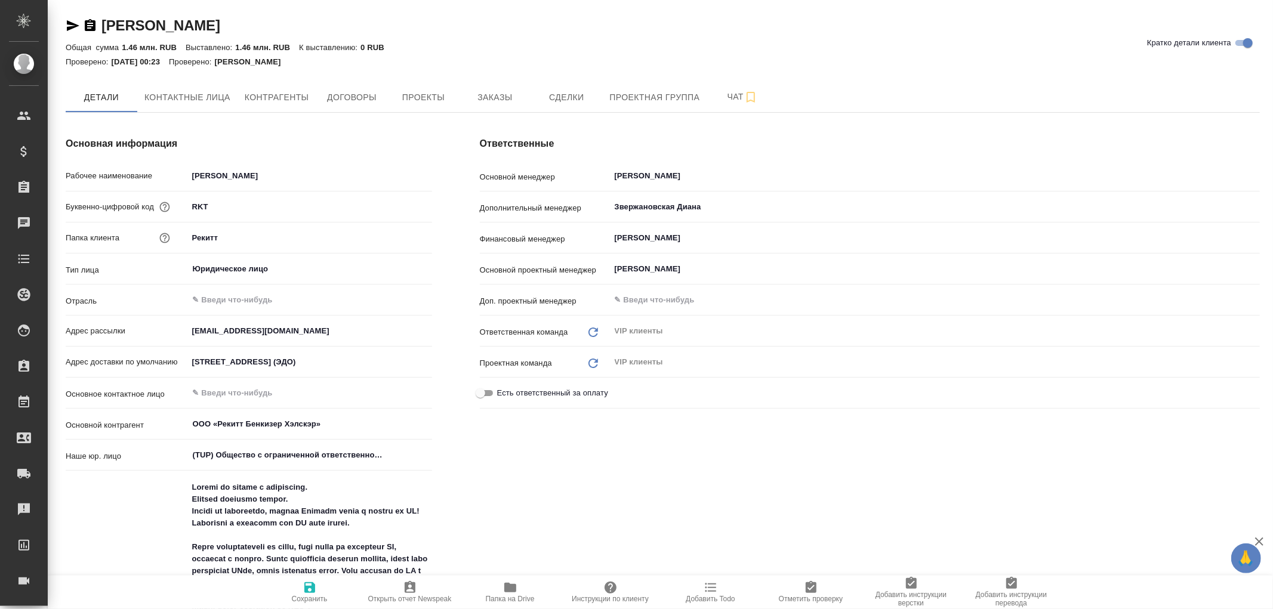
click at [509, 591] on icon "button" at bounding box center [510, 588] width 12 height 10
click at [510, 588] on icon "button" at bounding box center [510, 588] width 12 height 10
click at [357, 100] on span "Договоры" at bounding box center [351, 97] width 57 height 15
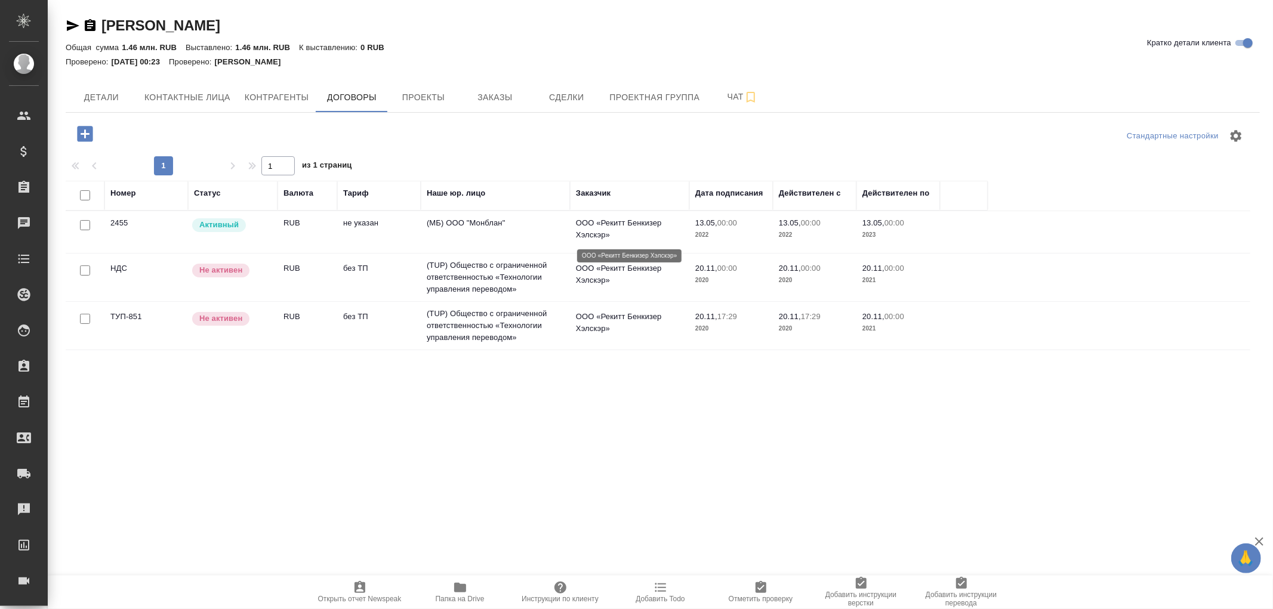
click at [605, 224] on p "ООО «Рекитт Бенкизер Хэлскэр»" at bounding box center [629, 229] width 107 height 24
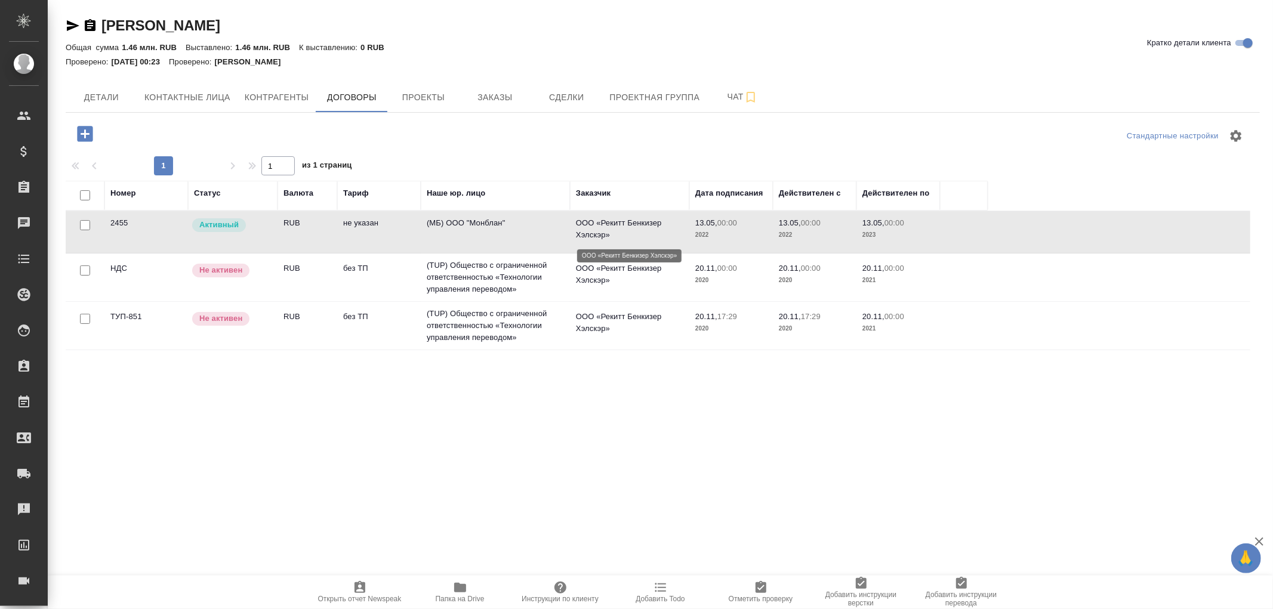
click at [605, 224] on p "ООО «Рекитт Бенкизер Хэлскэр»" at bounding box center [629, 229] width 107 height 24
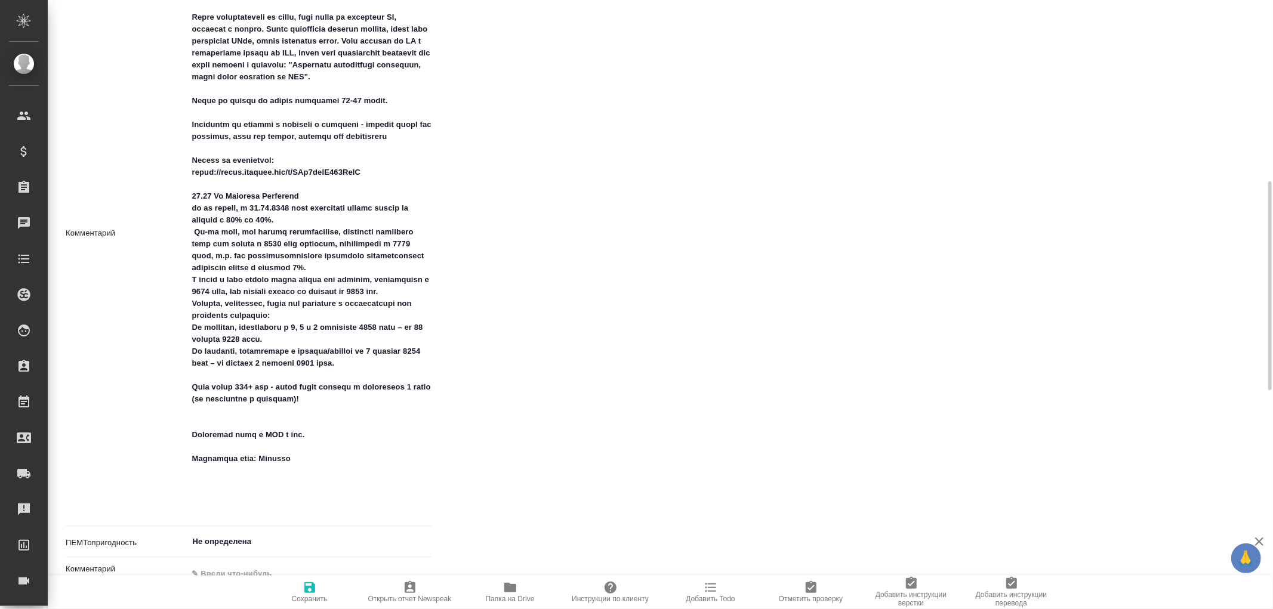
scroll to position [597, 0]
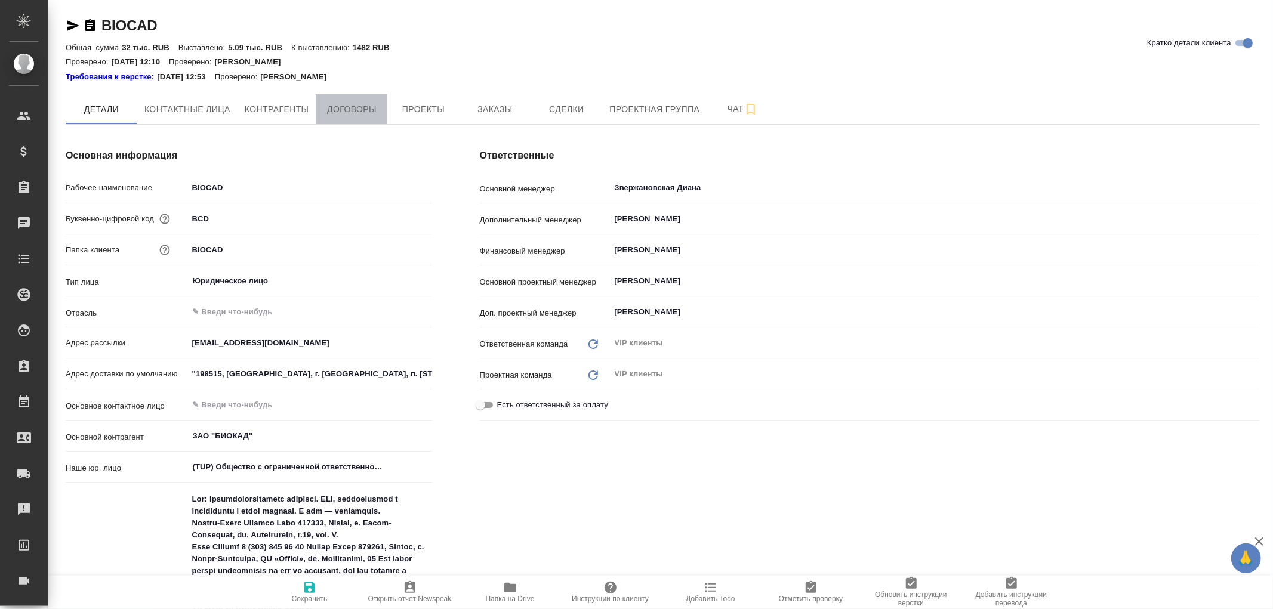
click at [355, 108] on span "Договоры" at bounding box center [351, 109] width 57 height 15
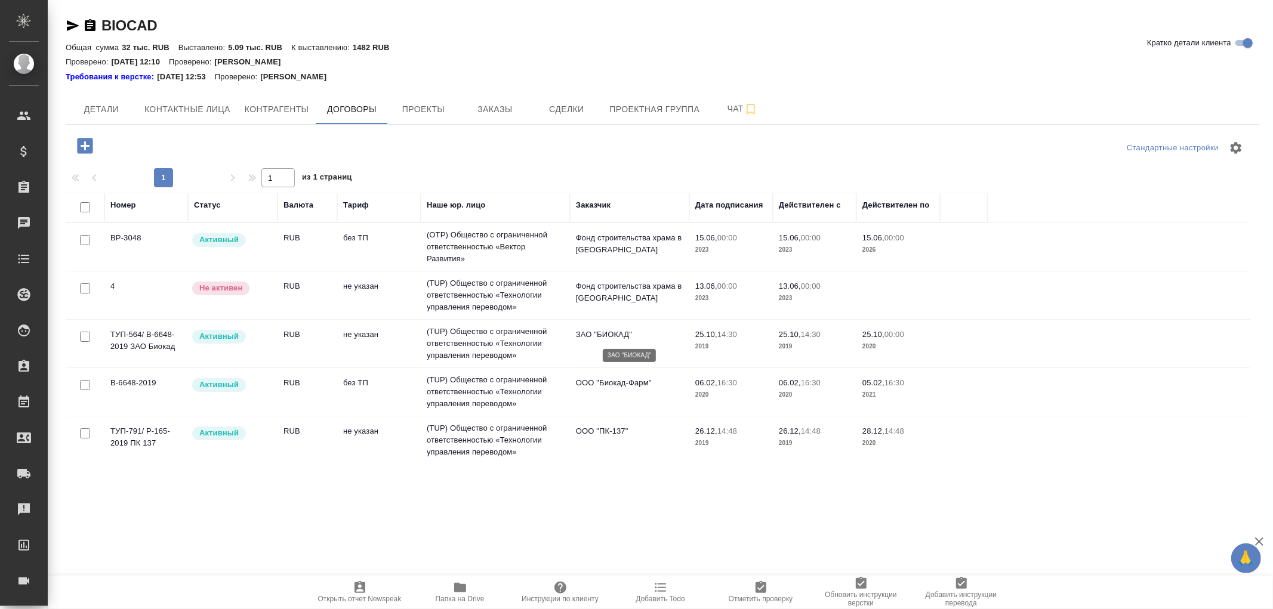
click at [605, 331] on p "ЗАО "БИОКАД"" at bounding box center [629, 335] width 107 height 12
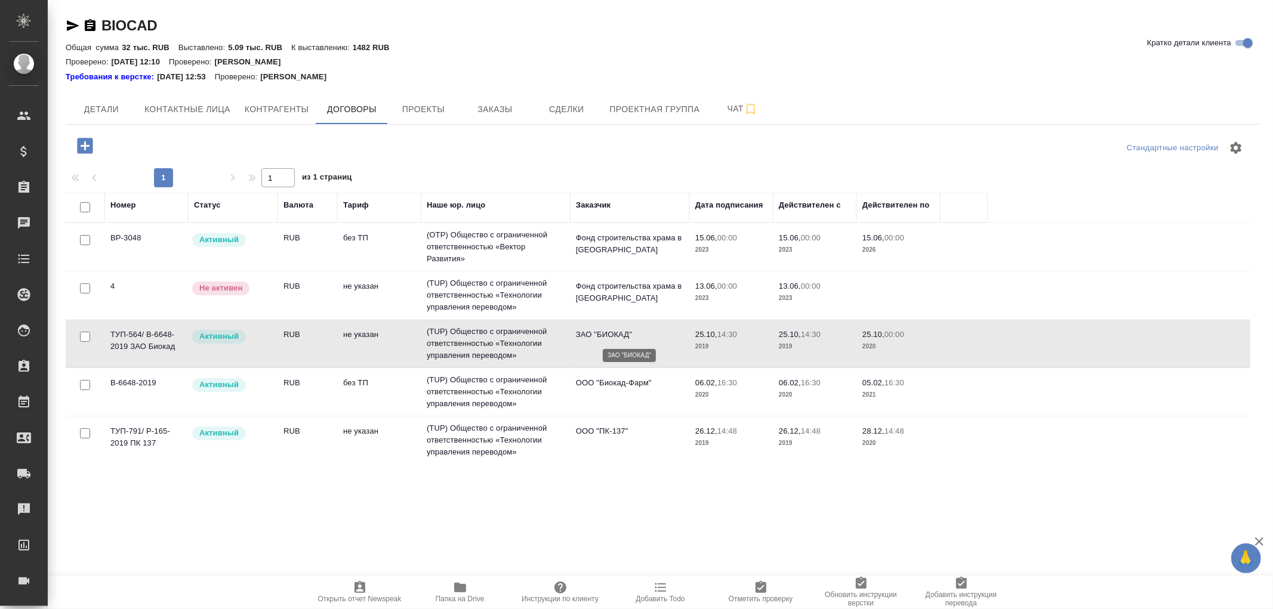
click at [605, 331] on p "ЗАО "БИОКАД"" at bounding box center [629, 335] width 107 height 12
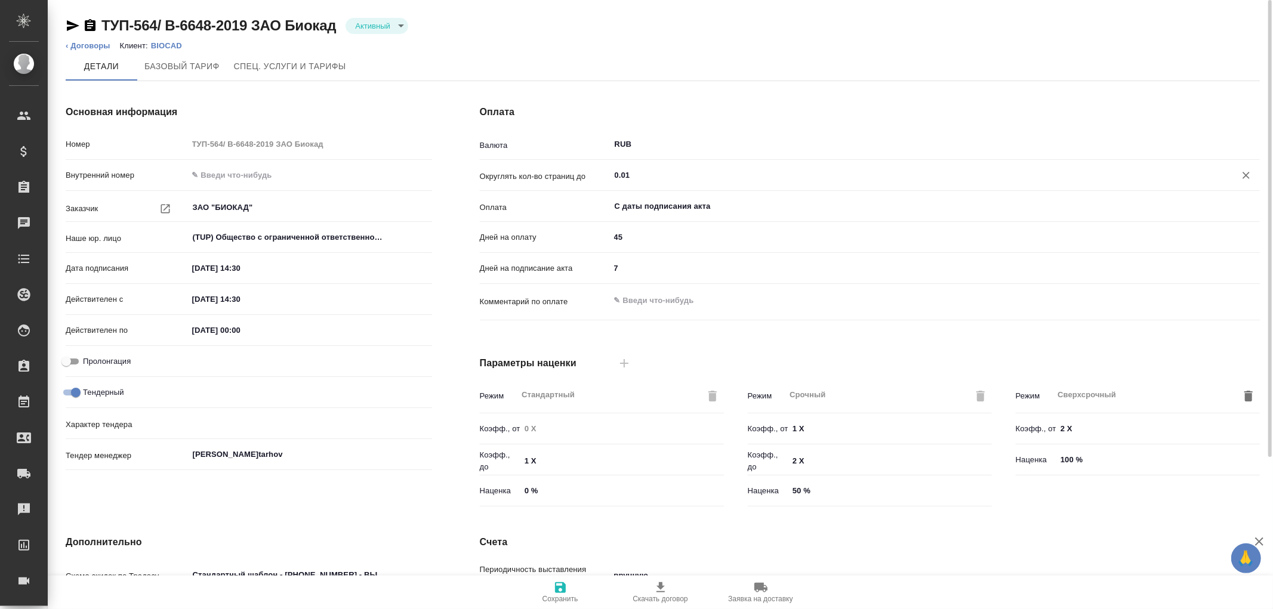
scroll to position [202, 0]
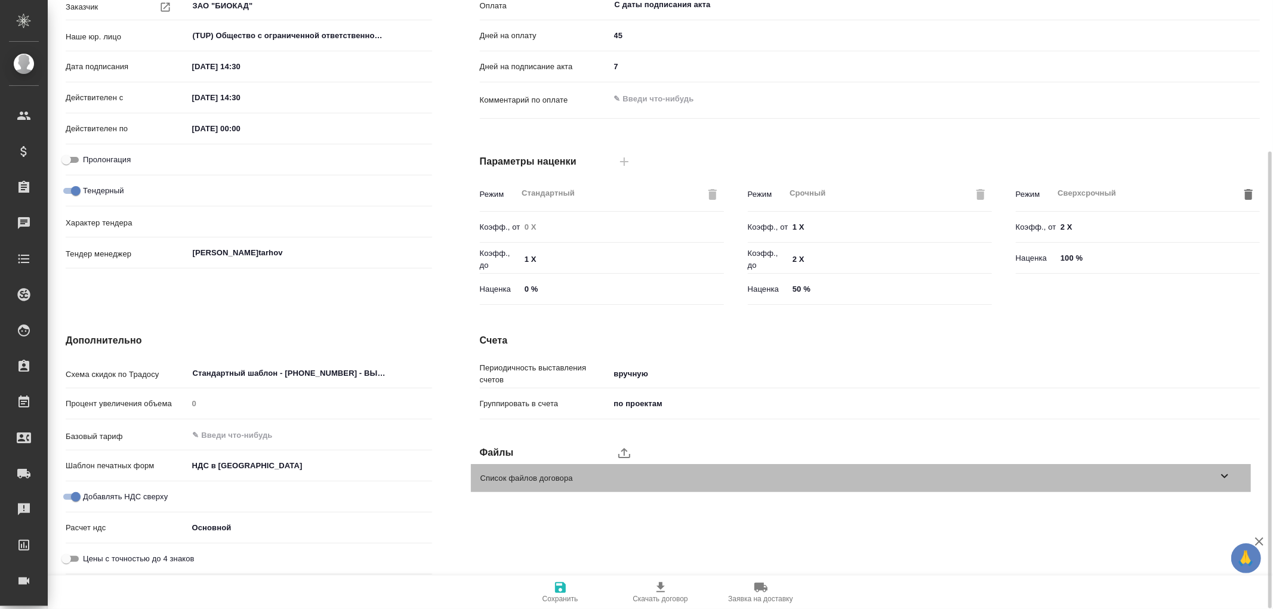
click at [1222, 473] on icon at bounding box center [1225, 476] width 14 height 14
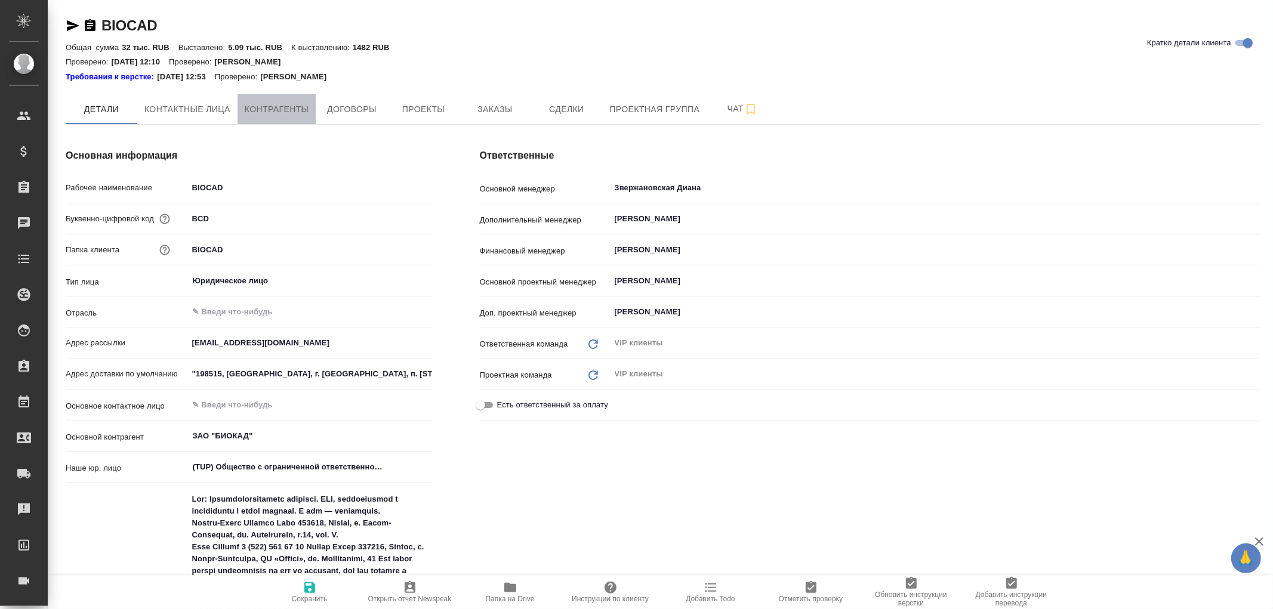
click at [277, 115] on span "Контрагенты" at bounding box center [277, 109] width 64 height 15
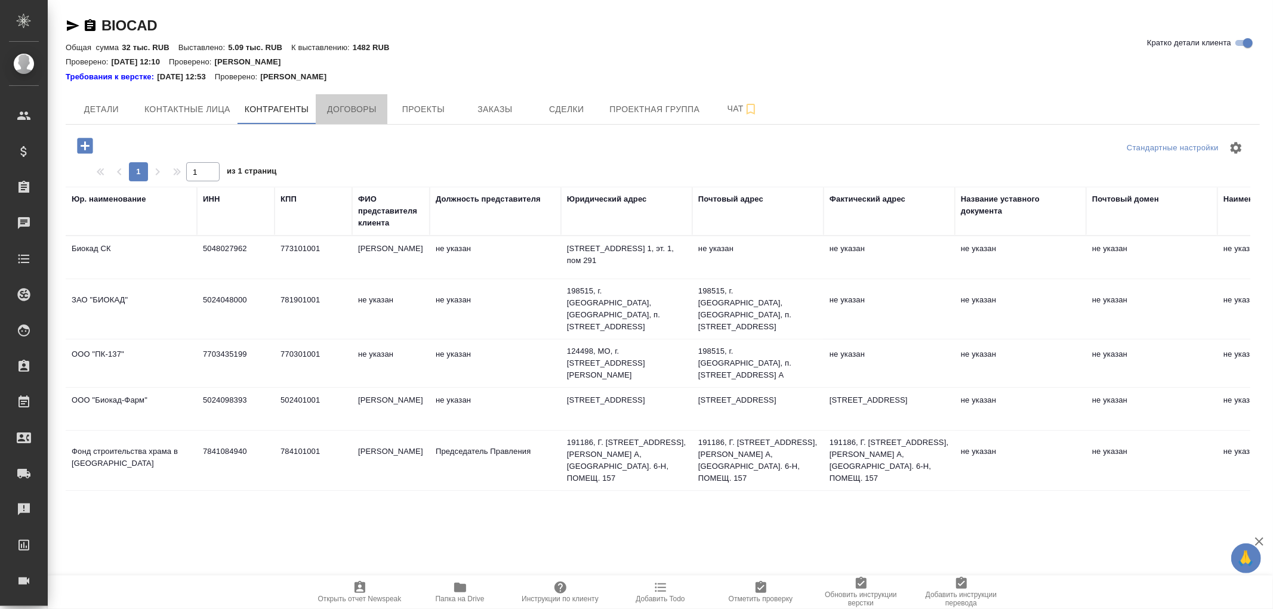
drag, startPoint x: 358, startPoint y: 110, endPoint x: 398, endPoint y: 153, distance: 57.9
click at [358, 110] on span "Договоры" at bounding box center [351, 109] width 57 height 15
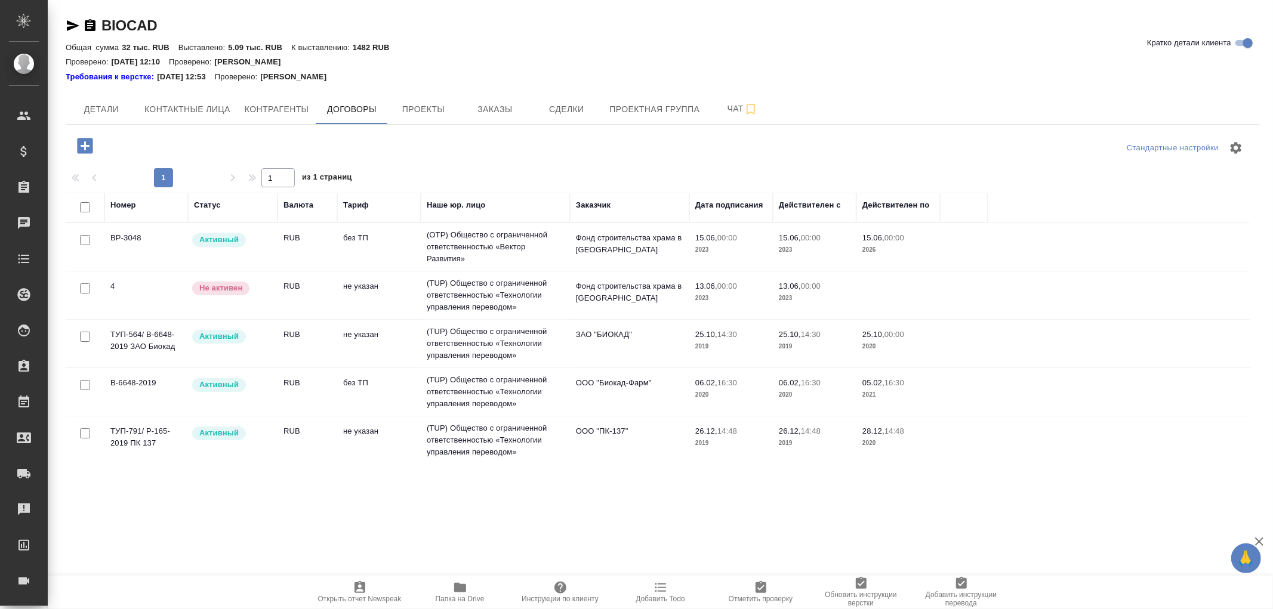
click at [618, 391] on td "ООО "Биокад-Фарм"" at bounding box center [629, 392] width 119 height 42
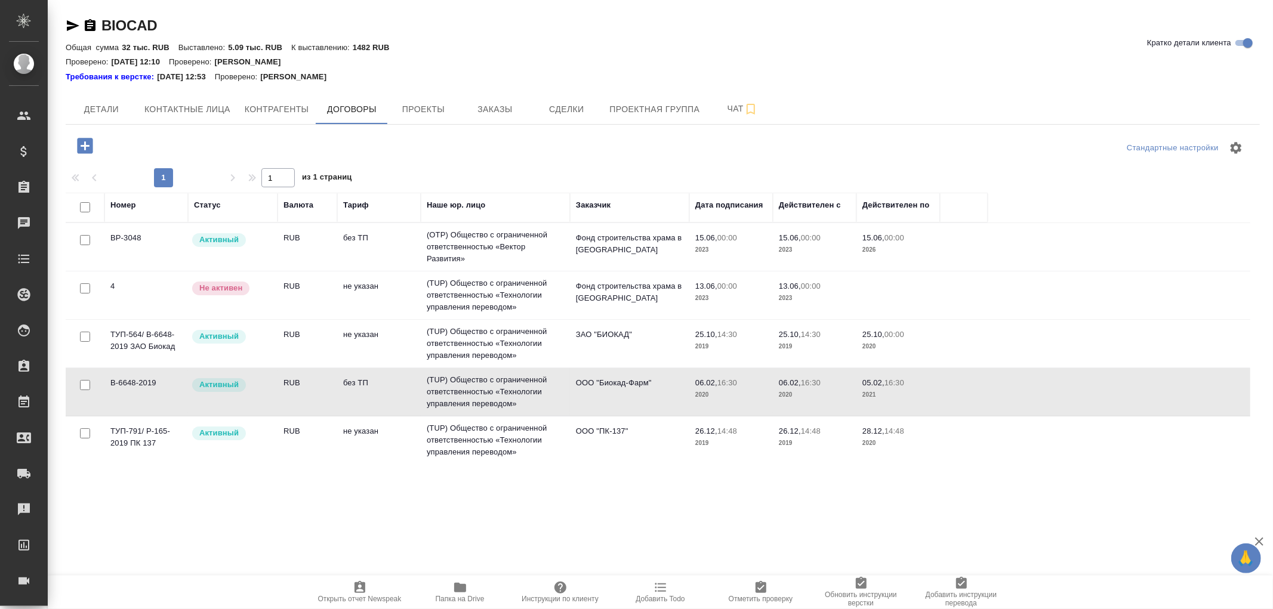
click at [618, 391] on td "ООО "Биокад-Фарм"" at bounding box center [629, 392] width 119 height 42
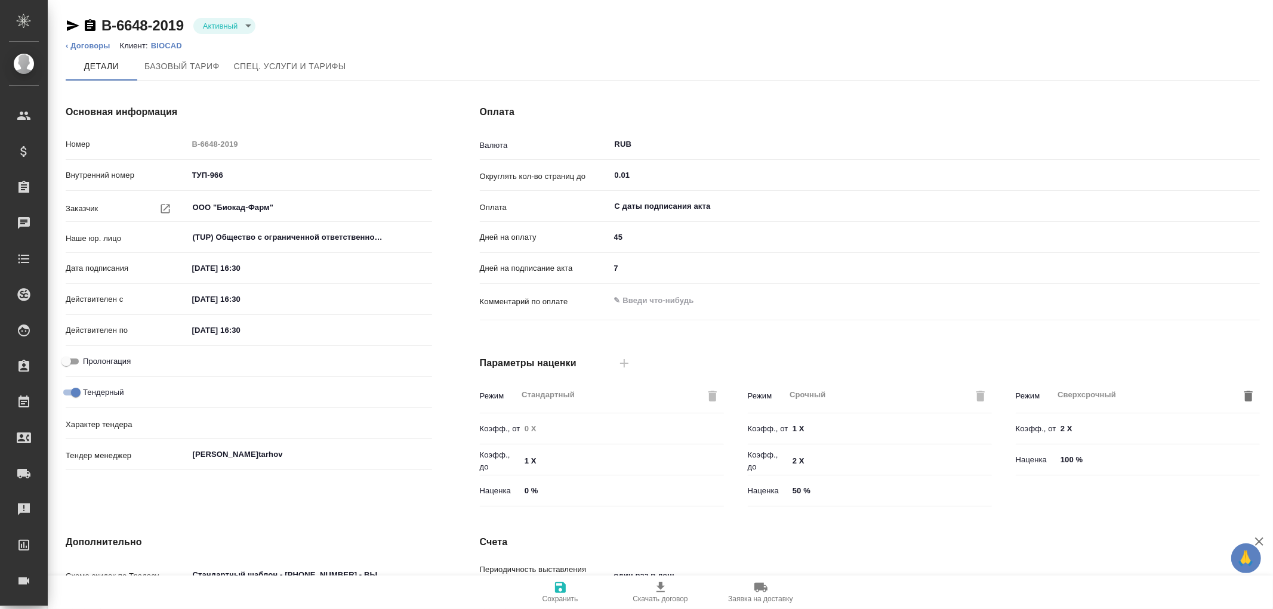
scroll to position [202, 0]
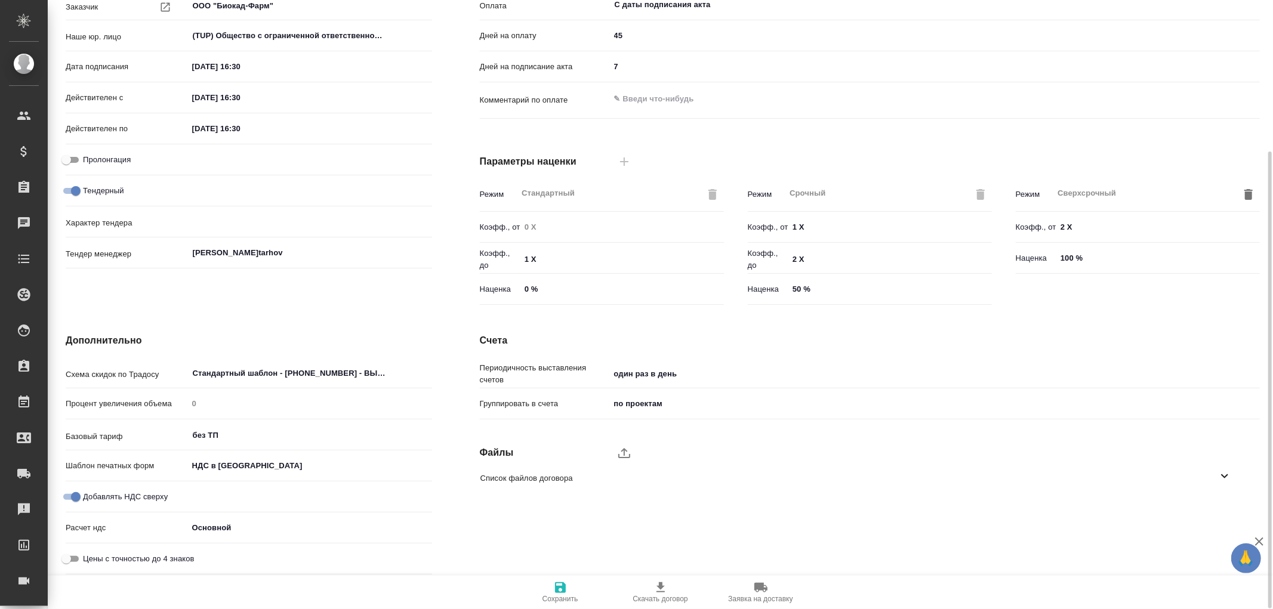
click at [1221, 475] on icon at bounding box center [1225, 476] width 14 height 14
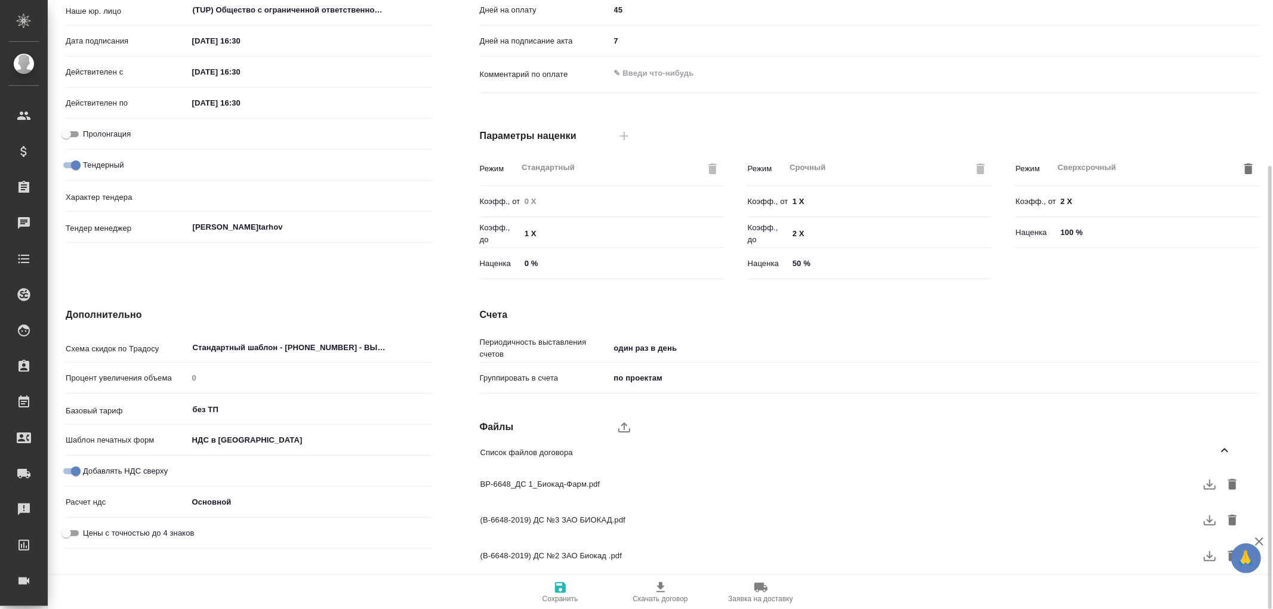
scroll to position [0, 0]
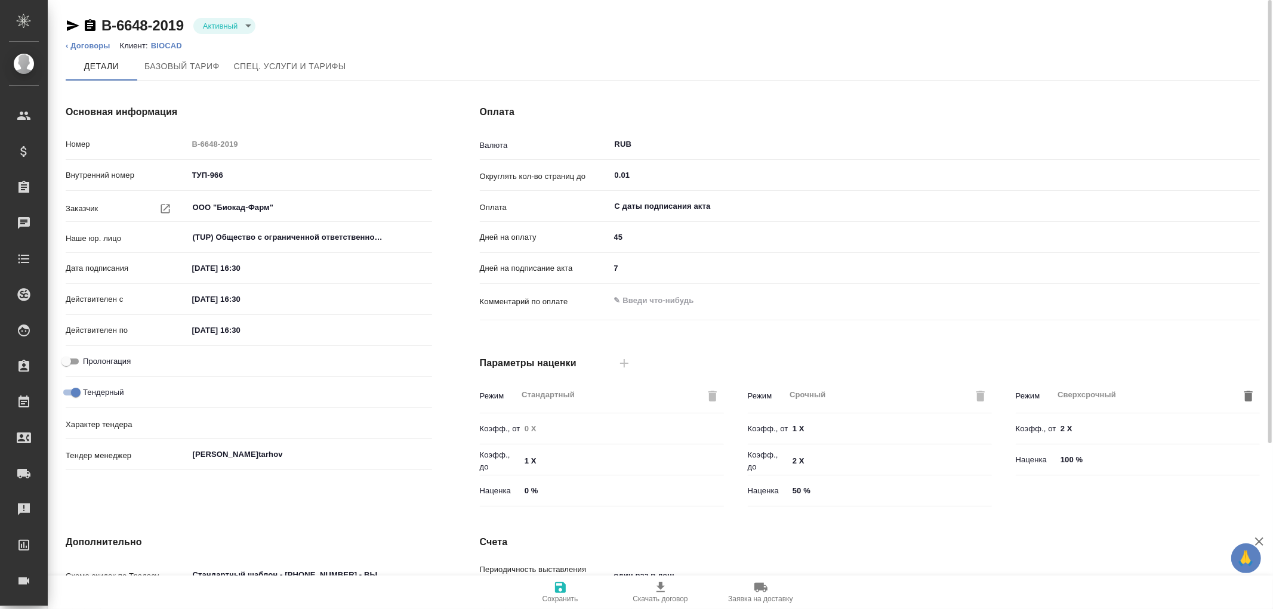
click at [162, 45] on p "BIOCAD" at bounding box center [171, 45] width 40 height 9
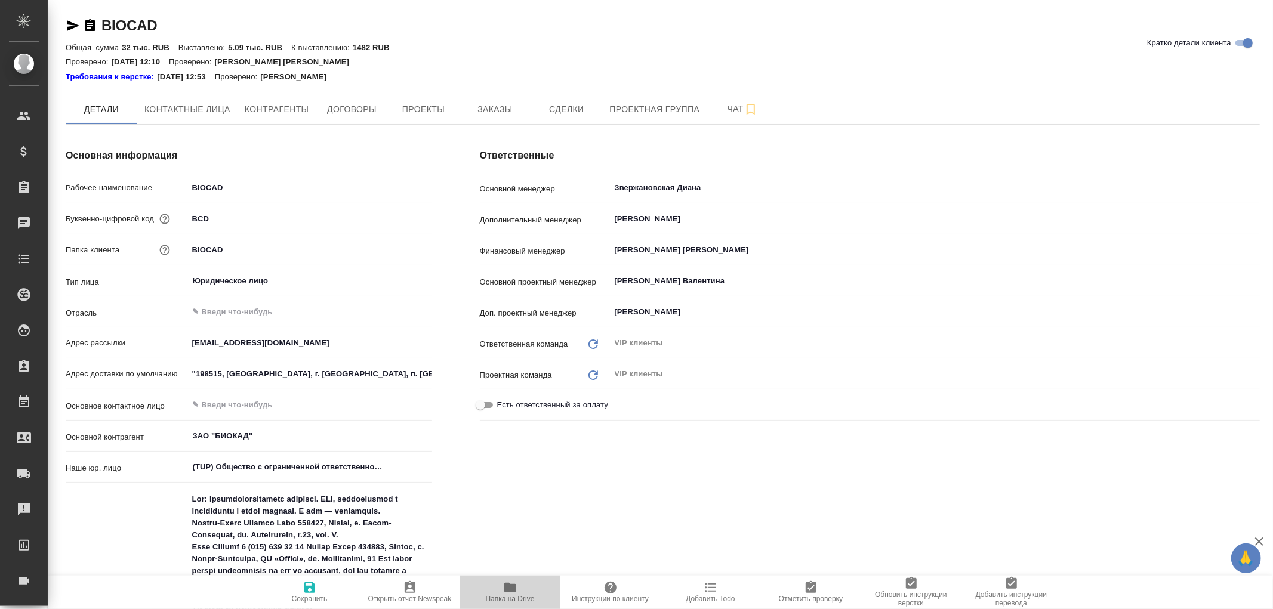
click at [506, 593] on icon "button" at bounding box center [510, 588] width 14 height 14
click at [362, 105] on span "Договоры" at bounding box center [351, 109] width 57 height 15
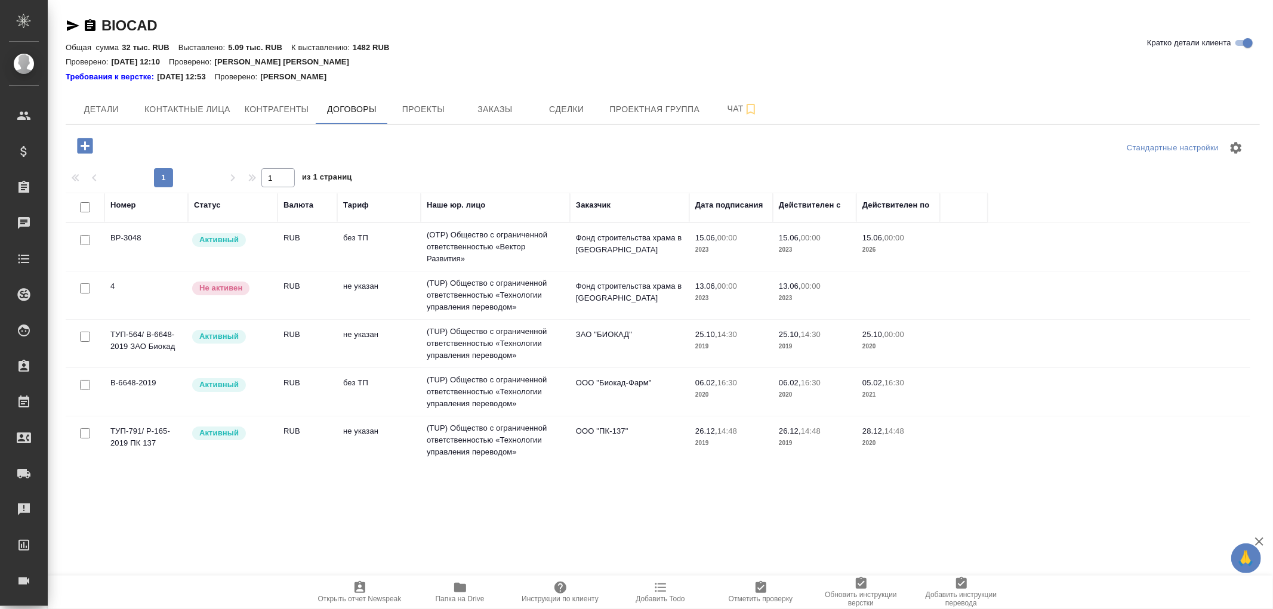
click at [463, 386] on td "(TUP) Общество с ограниченной ответственностью «Технологии управления переводом»" at bounding box center [495, 392] width 149 height 48
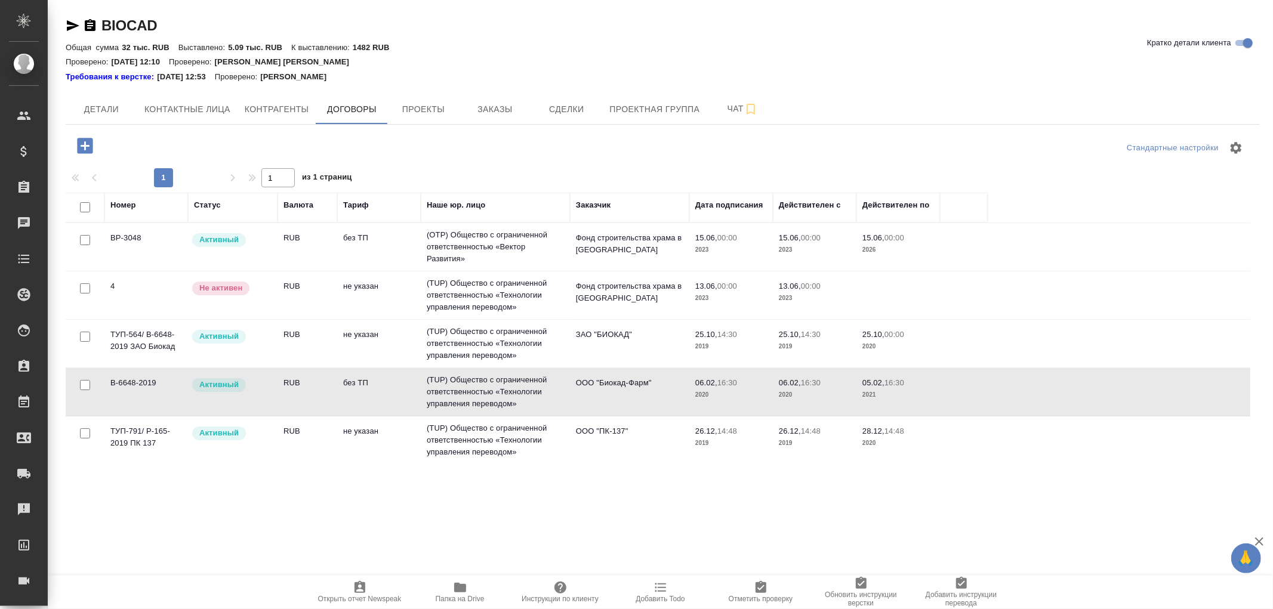
click at [496, 391] on td "(TUP) Общество с ограниченной ответственностью «Технологии управления переводом»" at bounding box center [495, 392] width 149 height 48
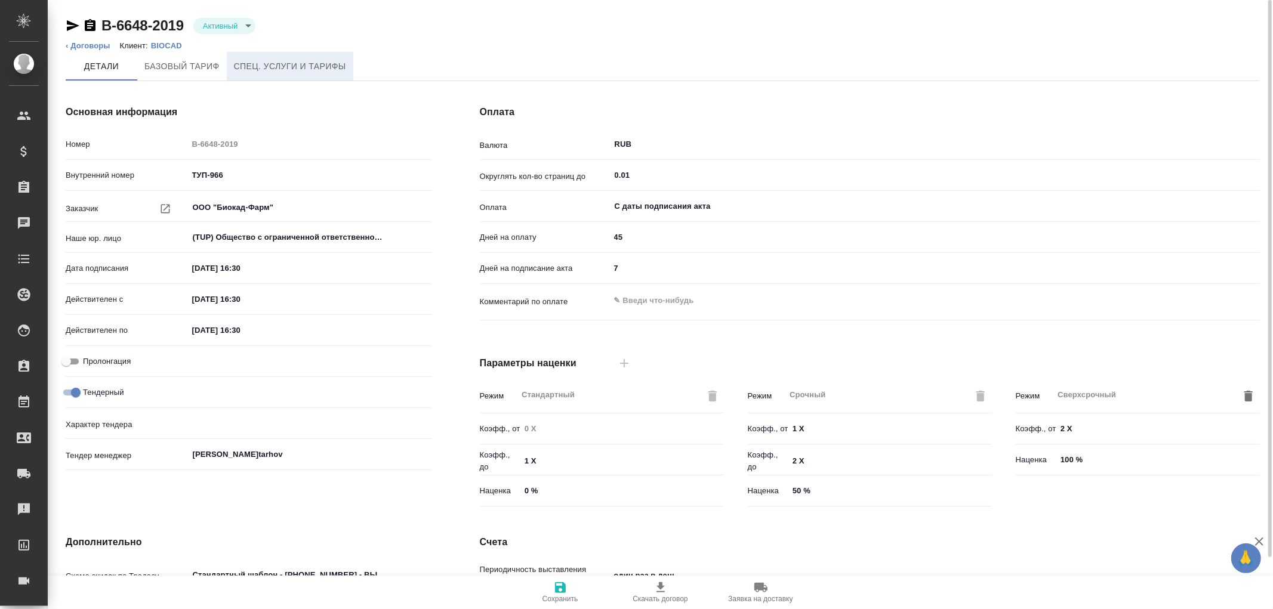
click at [275, 63] on span "Спец. услуги и тарифы" at bounding box center [290, 66] width 112 height 15
